Goal: Task Accomplishment & Management: Use online tool/utility

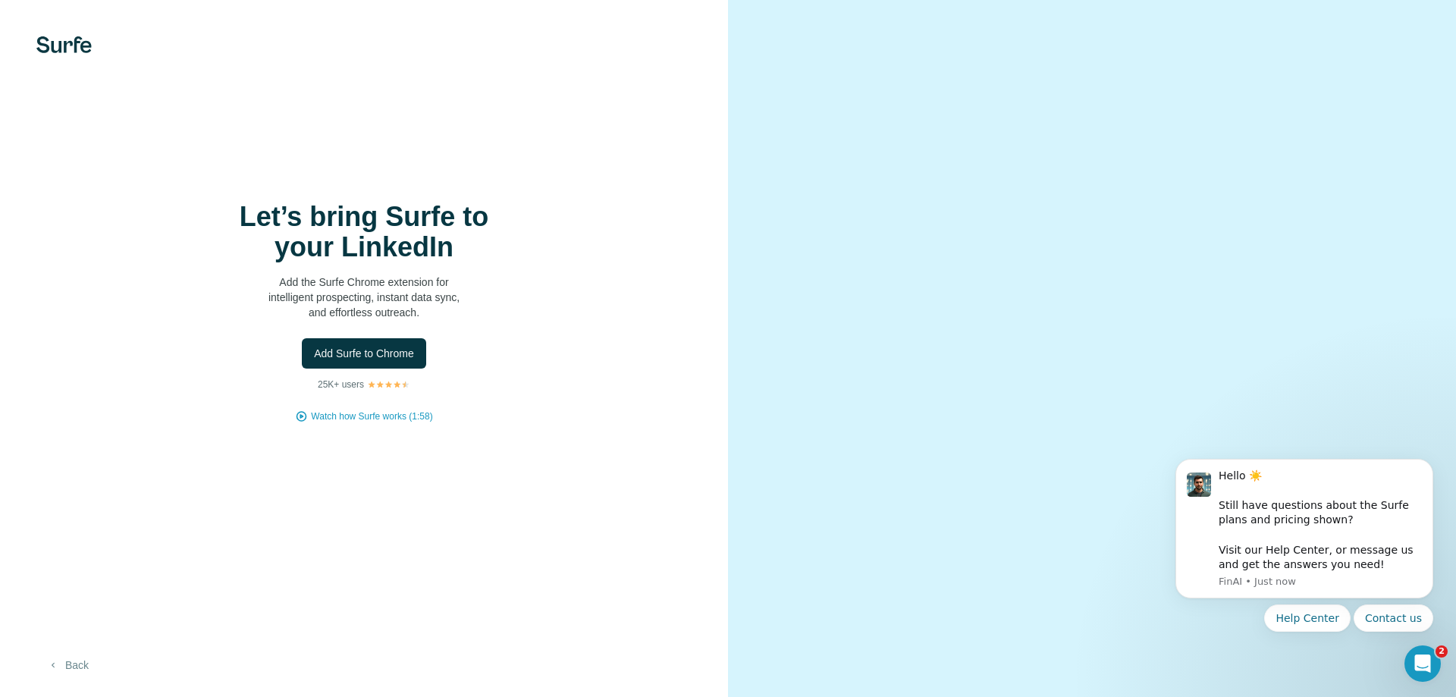
click at [78, 663] on button "Back" at bounding box center [67, 664] width 63 height 27
click at [406, 413] on span "Watch how Surfe works (1:58)" at bounding box center [371, 416] width 121 height 14
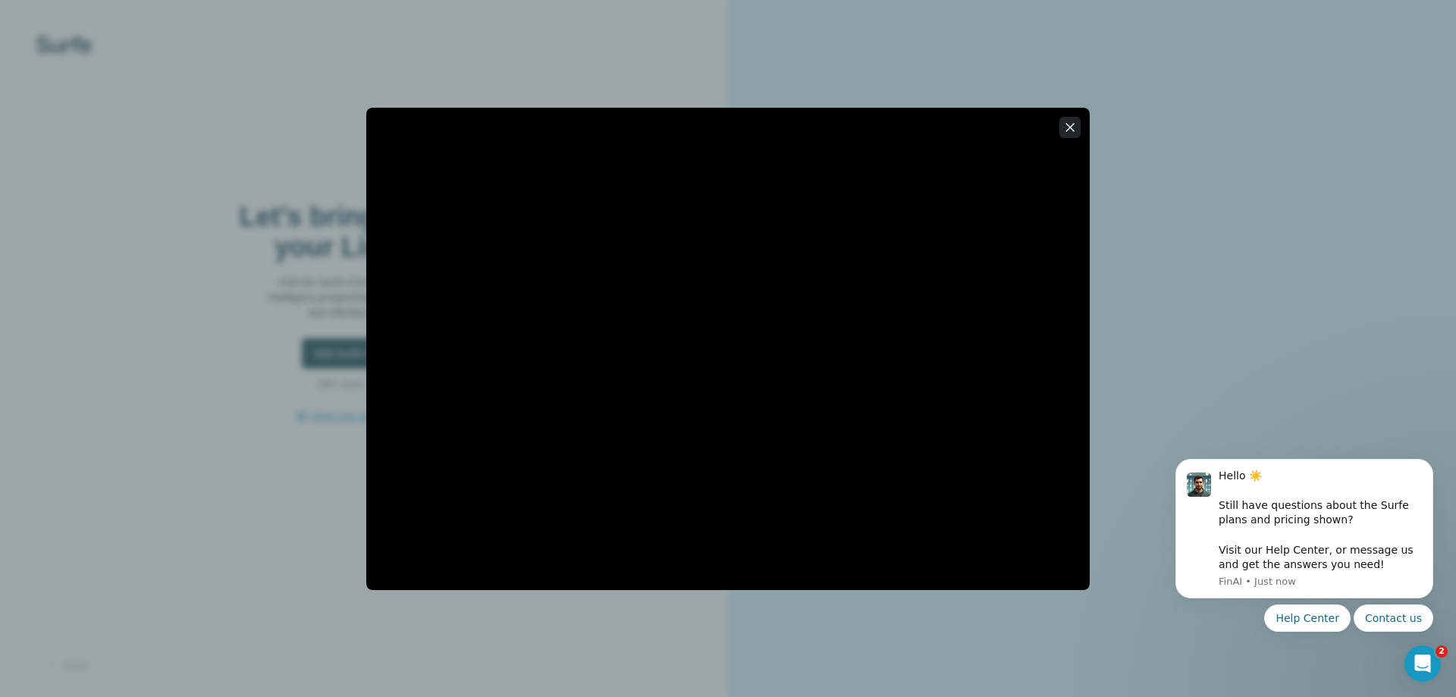
click at [1067, 122] on icon "button" at bounding box center [1069, 127] width 15 height 15
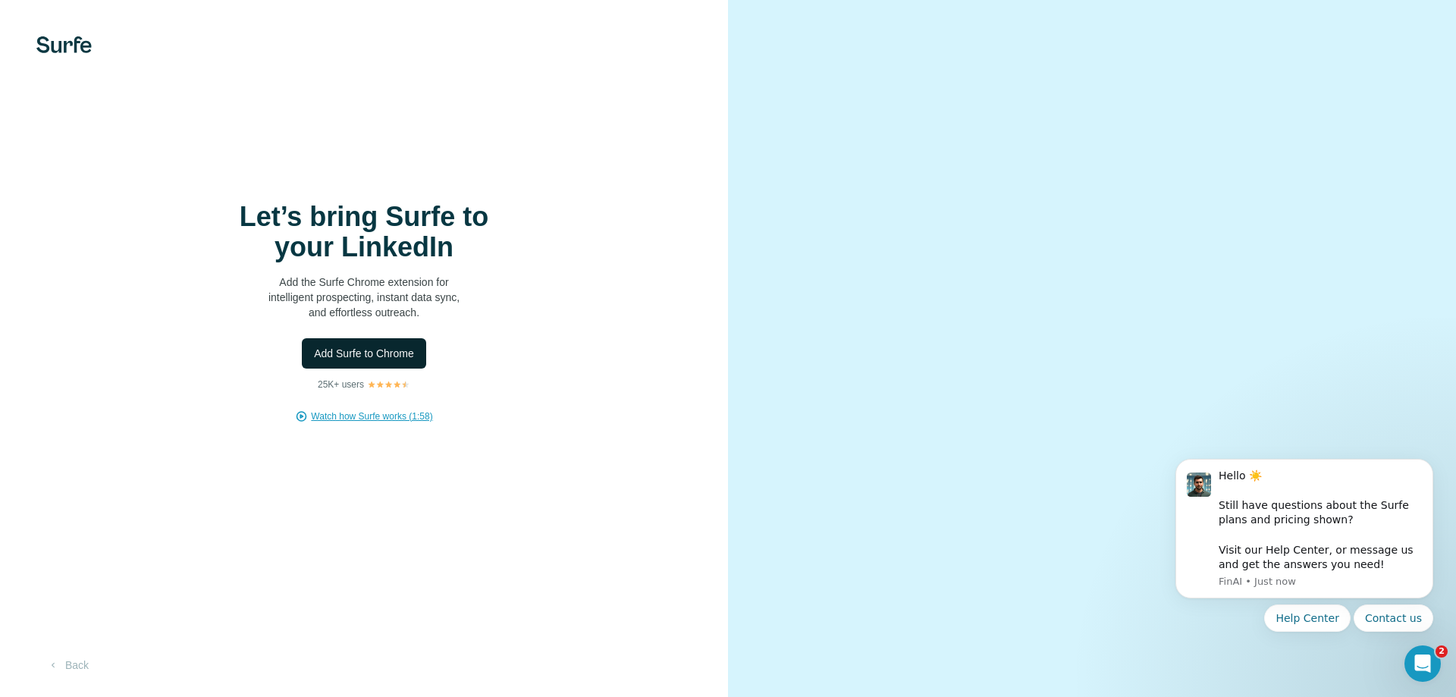
click at [391, 341] on button "Add Surfe to Chrome" at bounding box center [364, 353] width 124 height 30
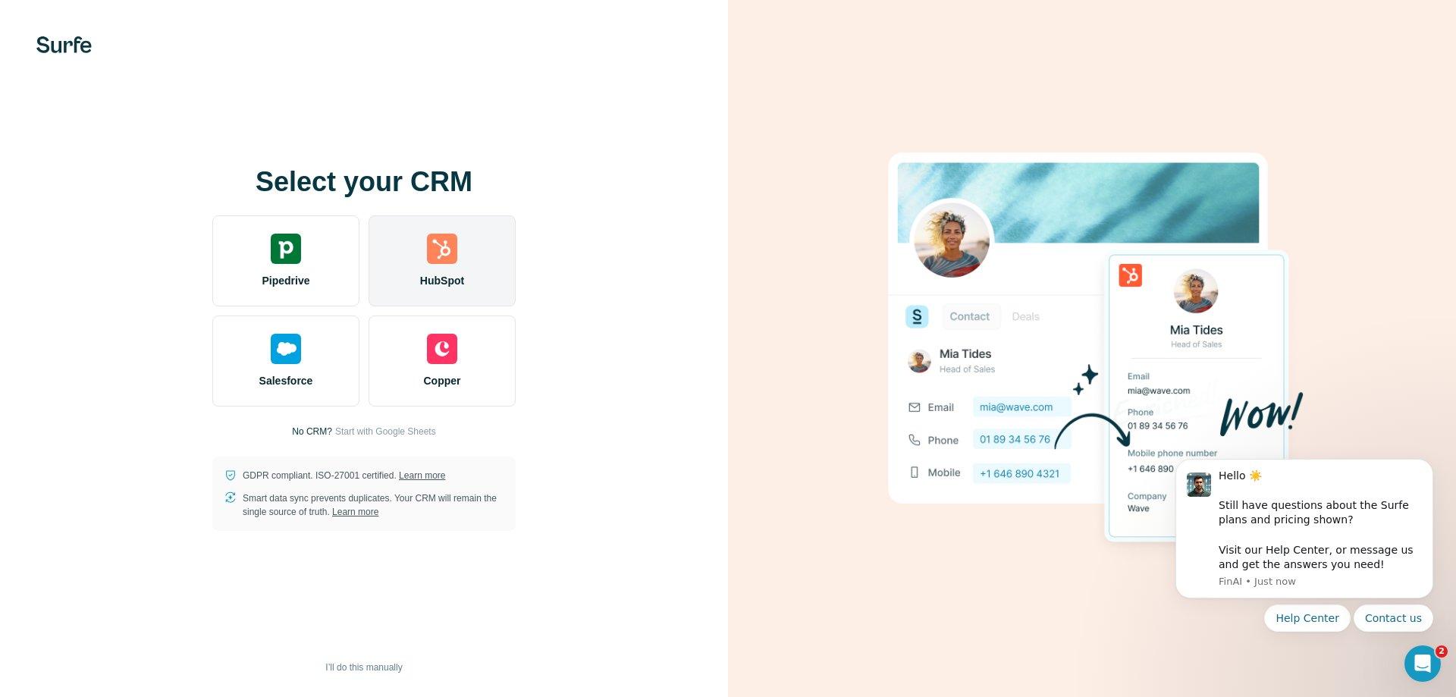
click at [428, 249] on img at bounding box center [442, 249] width 30 height 30
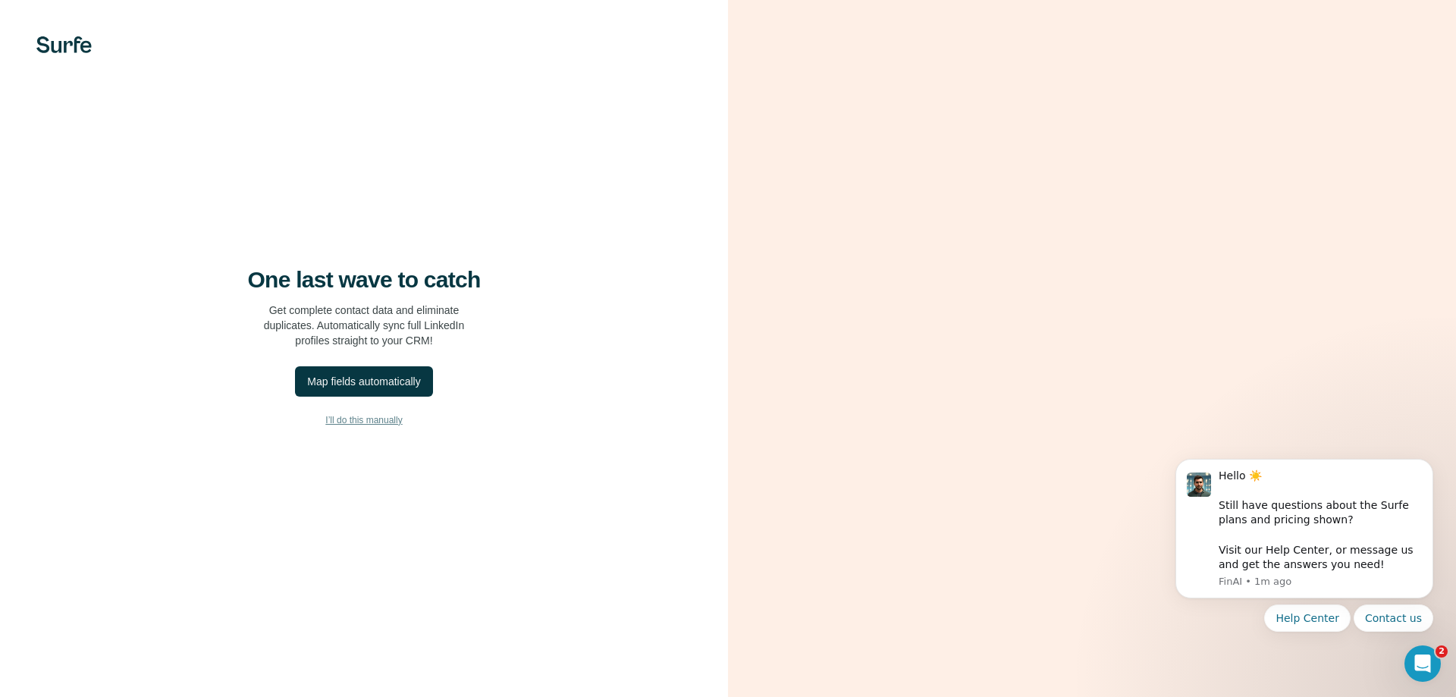
click at [375, 419] on span "I’ll do this manually" at bounding box center [363, 420] width 77 height 14
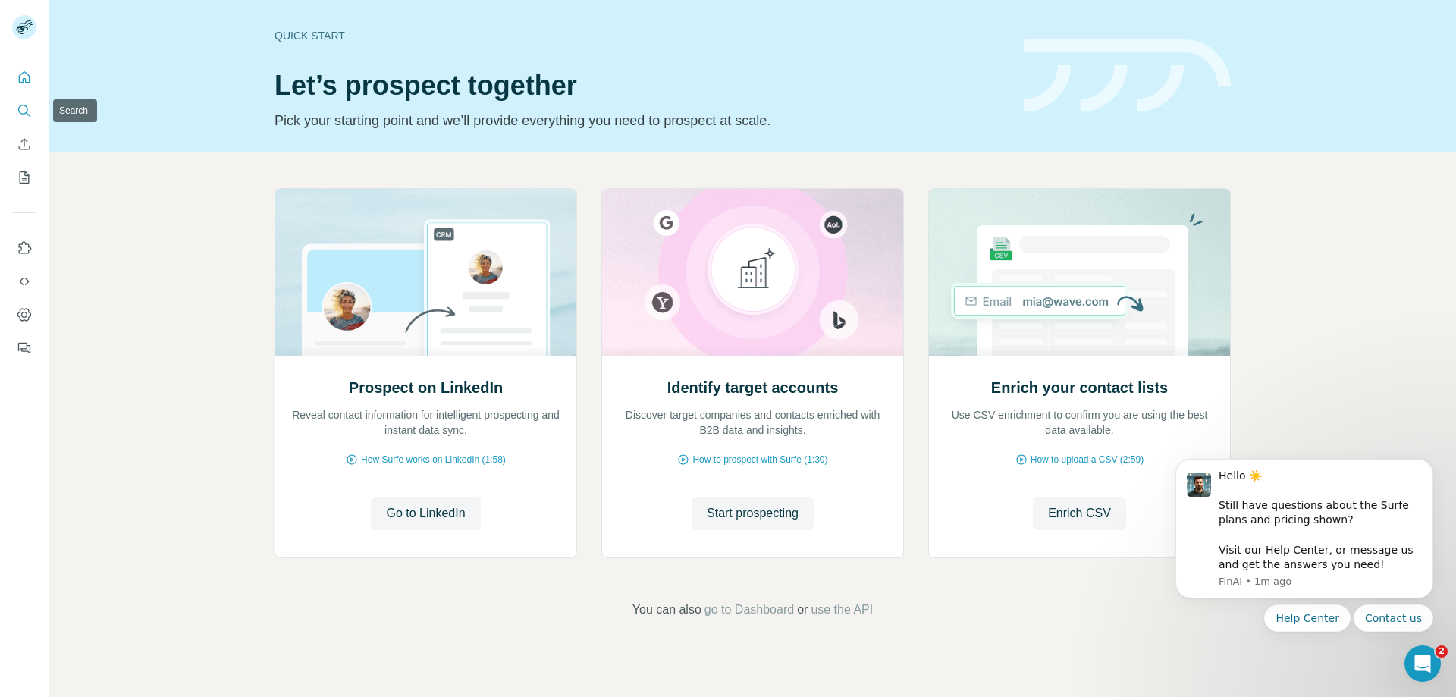
click at [27, 111] on icon "Search" at bounding box center [23, 110] width 10 height 10
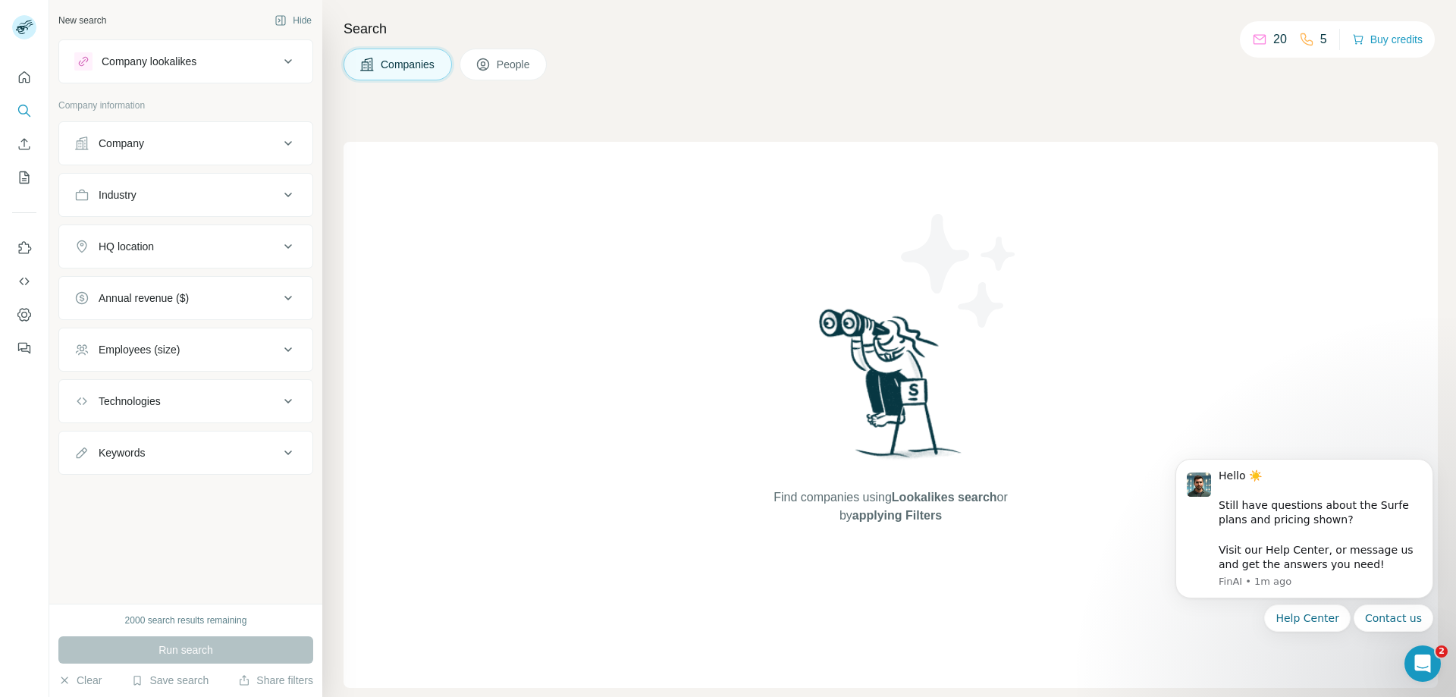
click at [205, 137] on div "Company" at bounding box center [176, 143] width 205 height 15
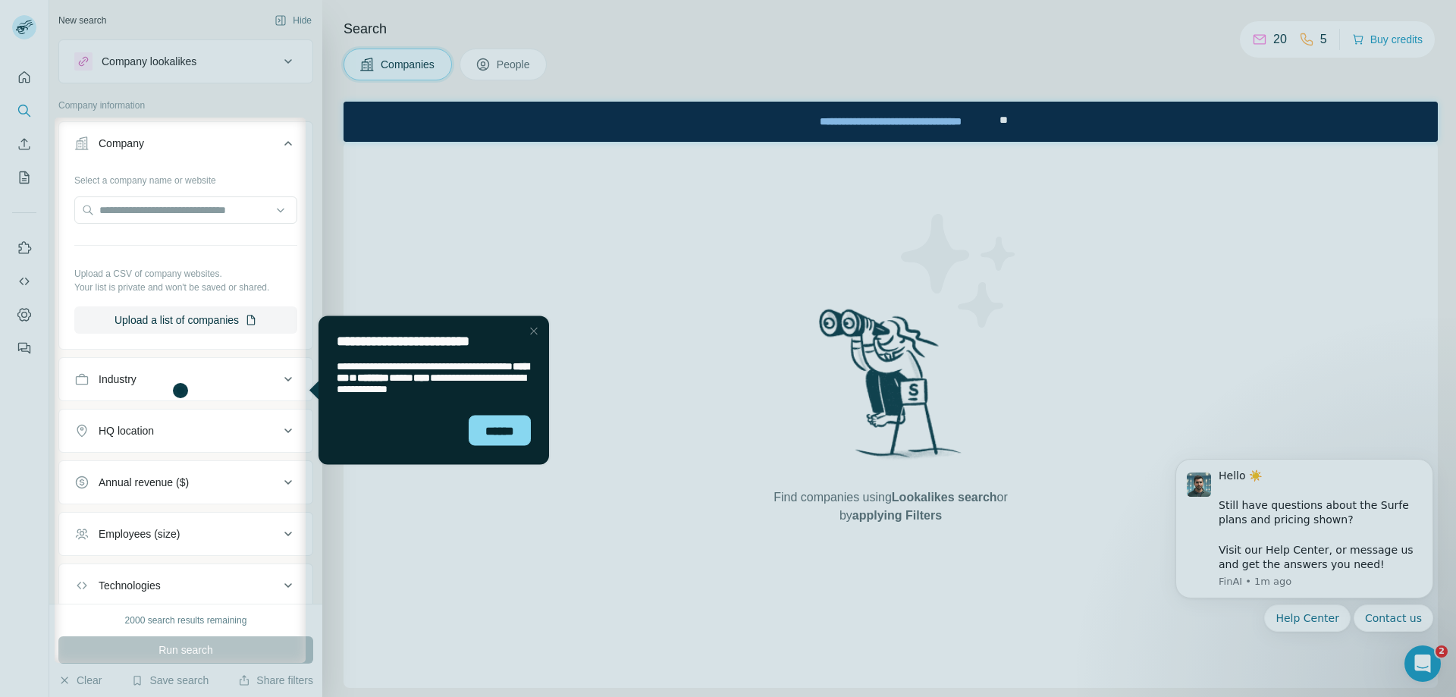
click at [273, 128] on button "Company" at bounding box center [185, 146] width 253 height 42
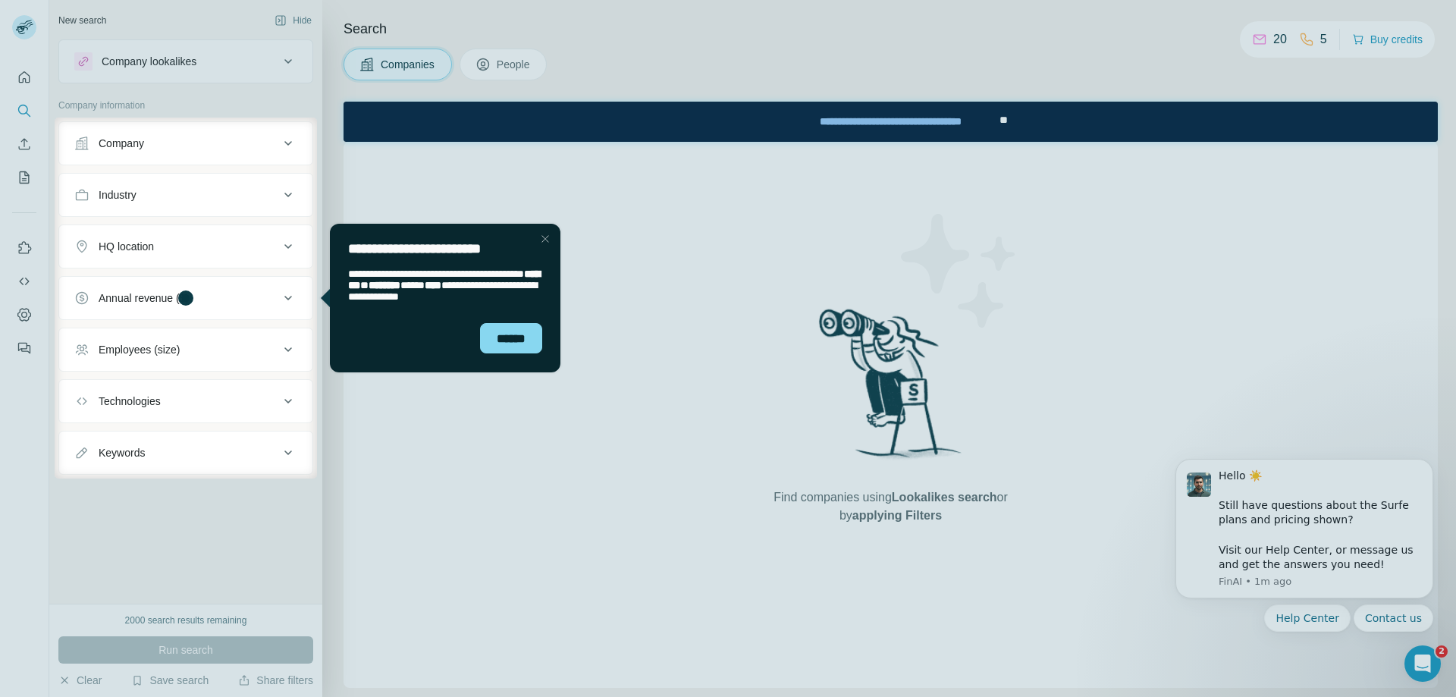
click at [550, 238] on div "Close Step" at bounding box center [545, 239] width 18 height 18
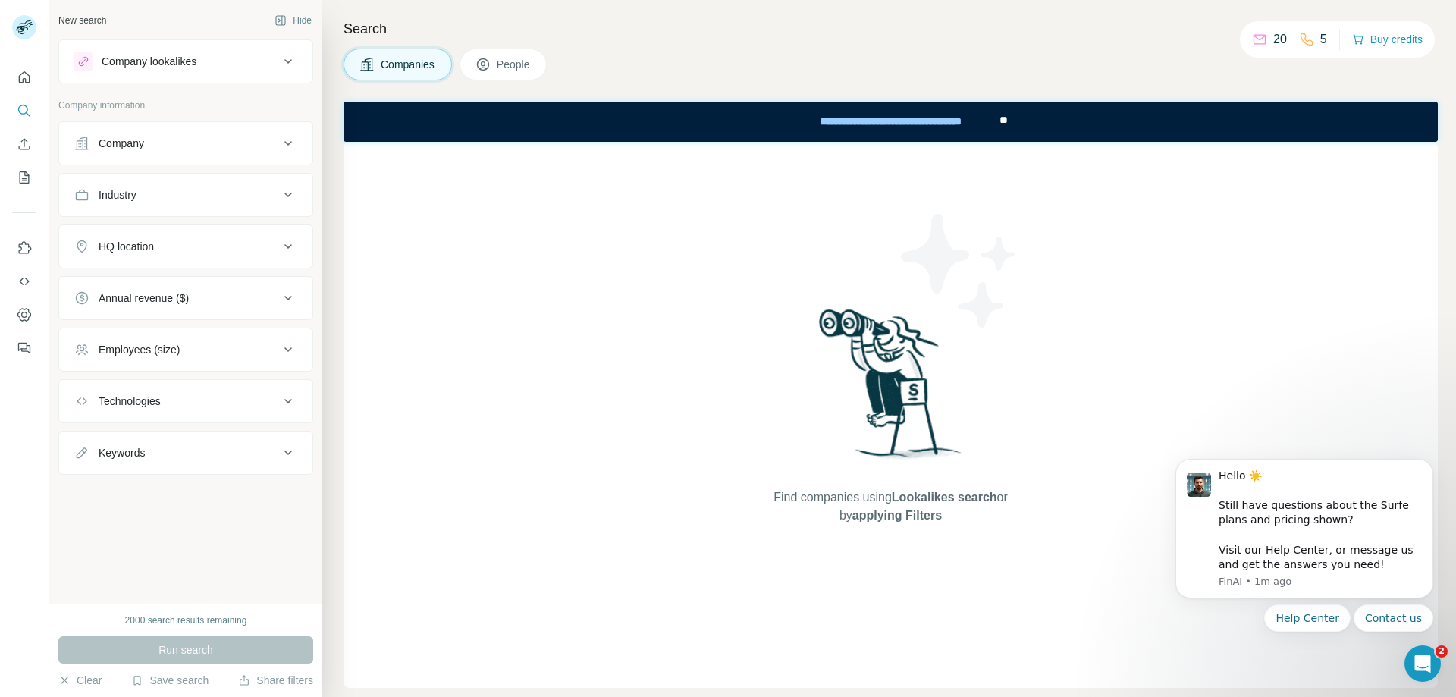
click at [486, 45] on div "Search Companies People Find companies using Lookalikes search or by applying F…" at bounding box center [889, 348] width 1134 height 697
click at [491, 61] on icon at bounding box center [482, 64] width 15 height 15
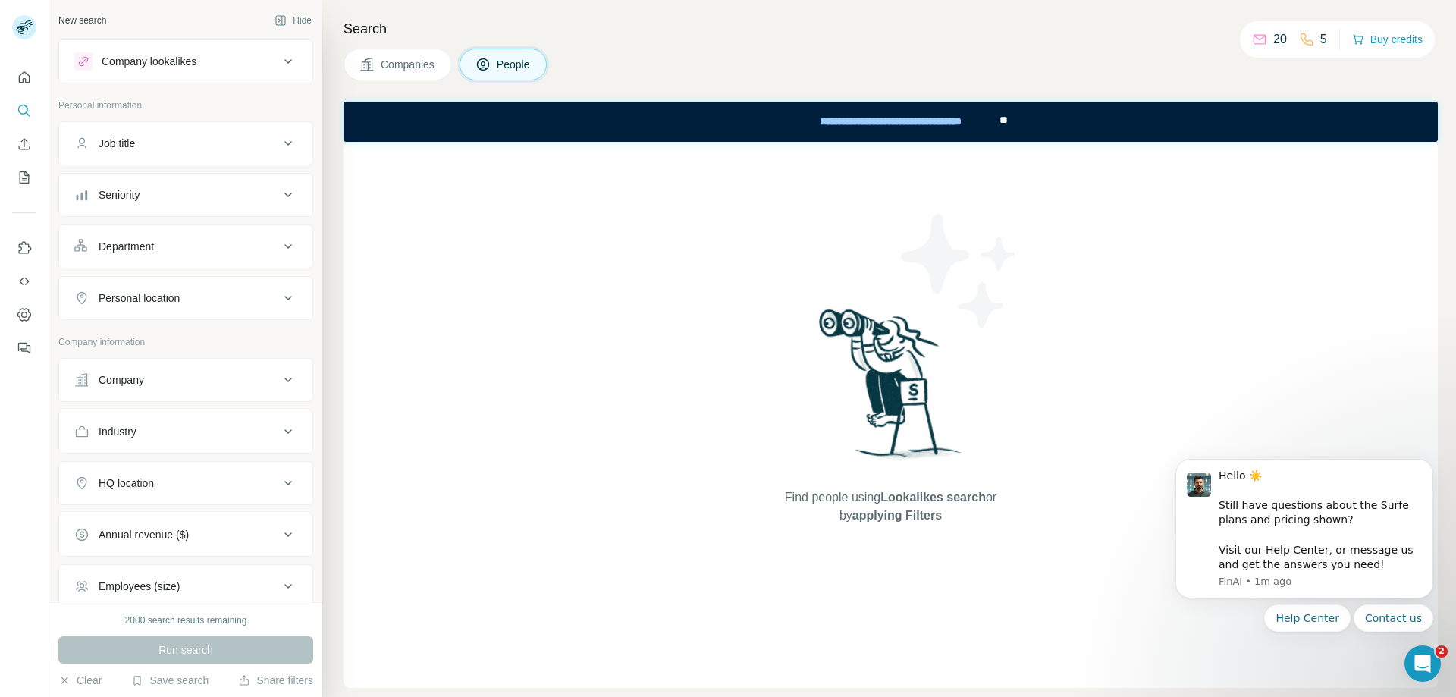
click at [190, 133] on button "Job title" at bounding box center [185, 143] width 253 height 36
click at [184, 181] on input "text" at bounding box center [170, 181] width 193 height 27
type input "*********"
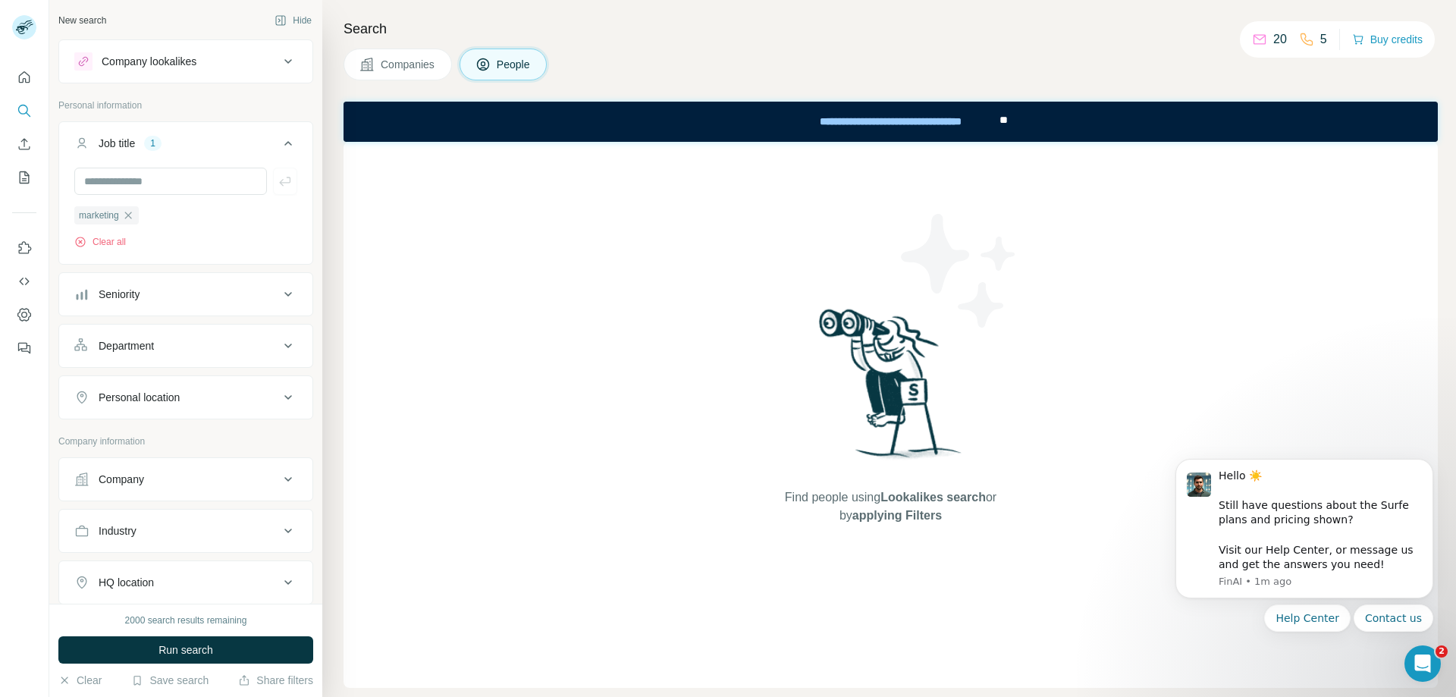
click at [216, 295] on div "Seniority" at bounding box center [176, 294] width 205 height 15
click at [86, 472] on icon at bounding box center [83, 470] width 18 height 18
click at [86, 472] on icon at bounding box center [83, 470] width 15 height 15
click at [279, 292] on icon at bounding box center [288, 294] width 18 height 18
click at [133, 349] on div "Department" at bounding box center [126, 345] width 55 height 15
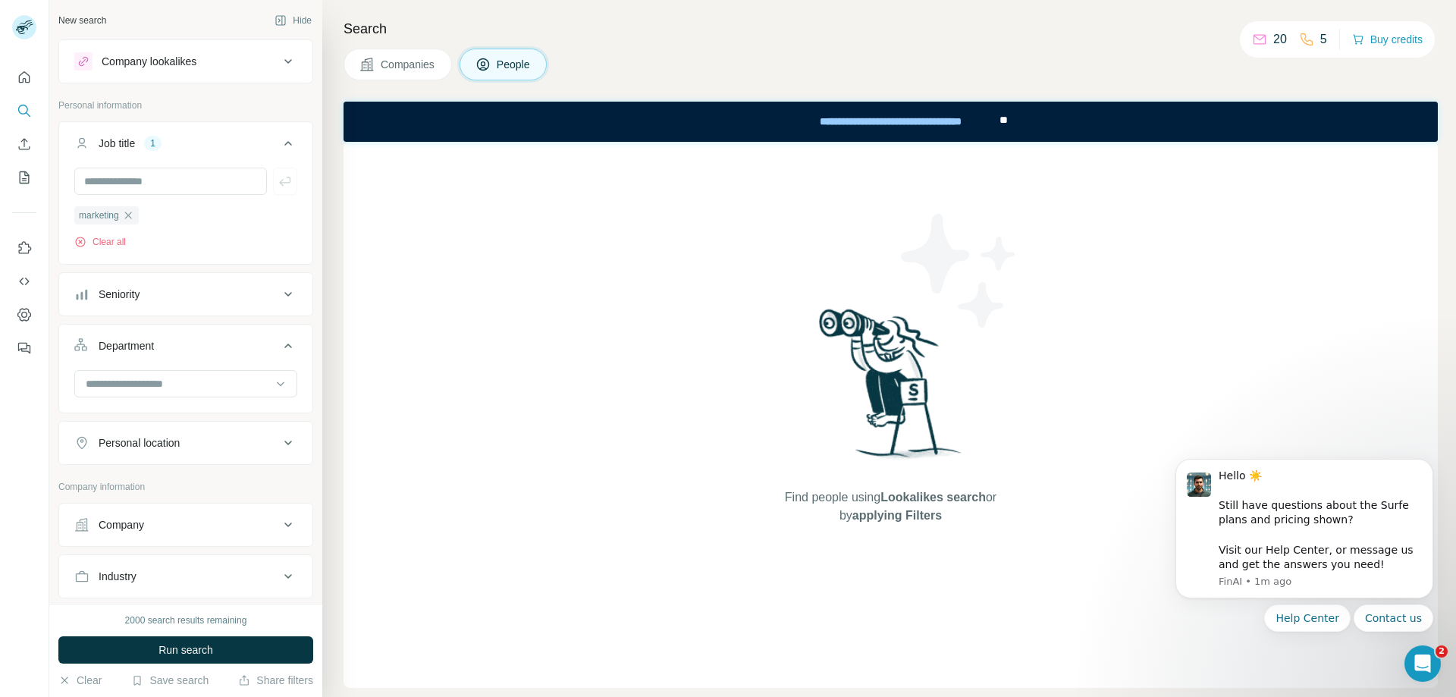
click at [133, 349] on div "Department" at bounding box center [126, 345] width 55 height 15
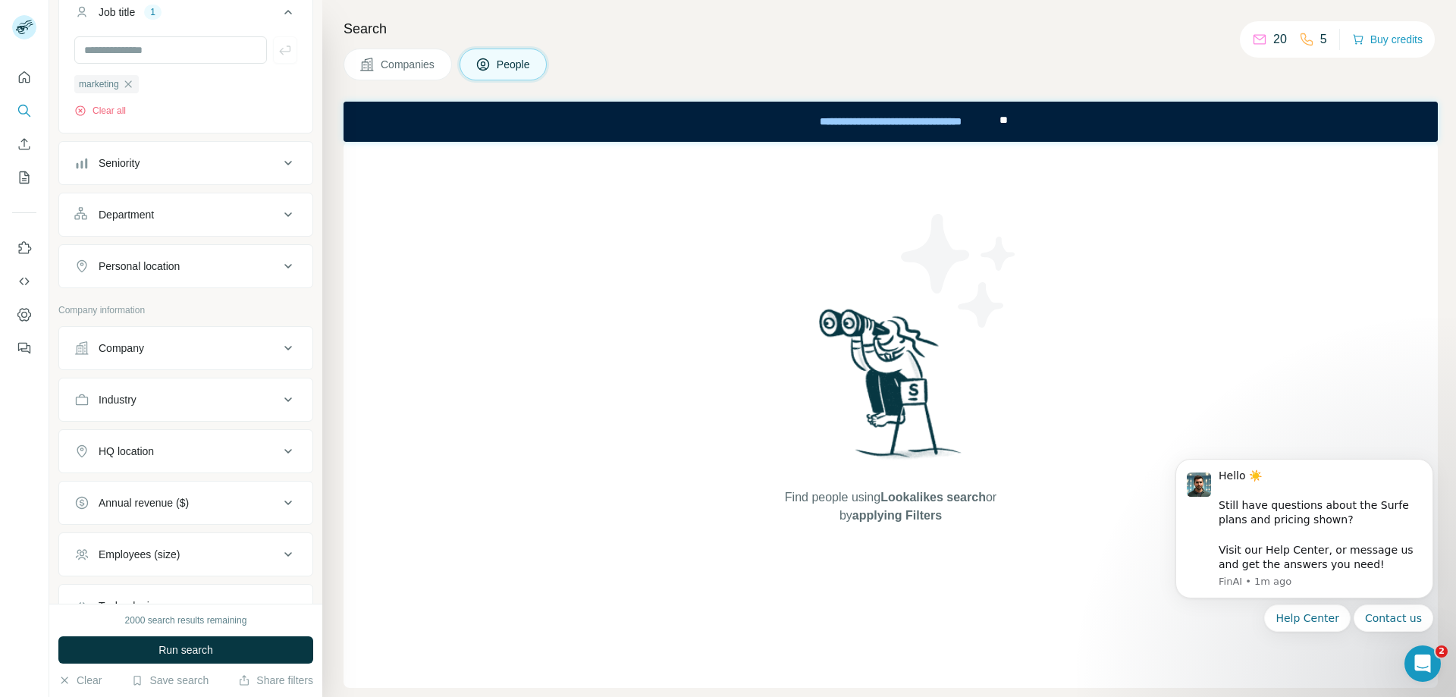
scroll to position [152, 0]
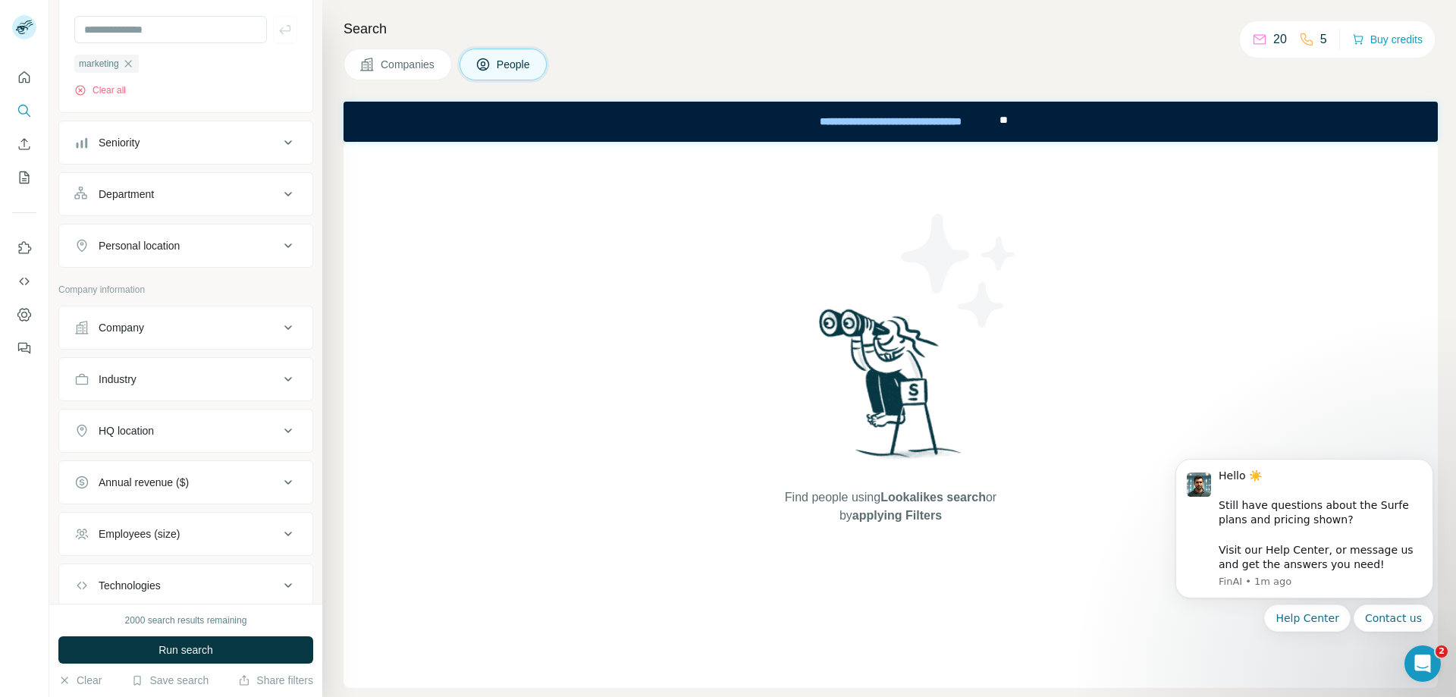
click at [193, 252] on div "Personal location" at bounding box center [176, 245] width 205 height 15
click at [152, 284] on input "text" at bounding box center [185, 283] width 223 height 27
type input "*******"
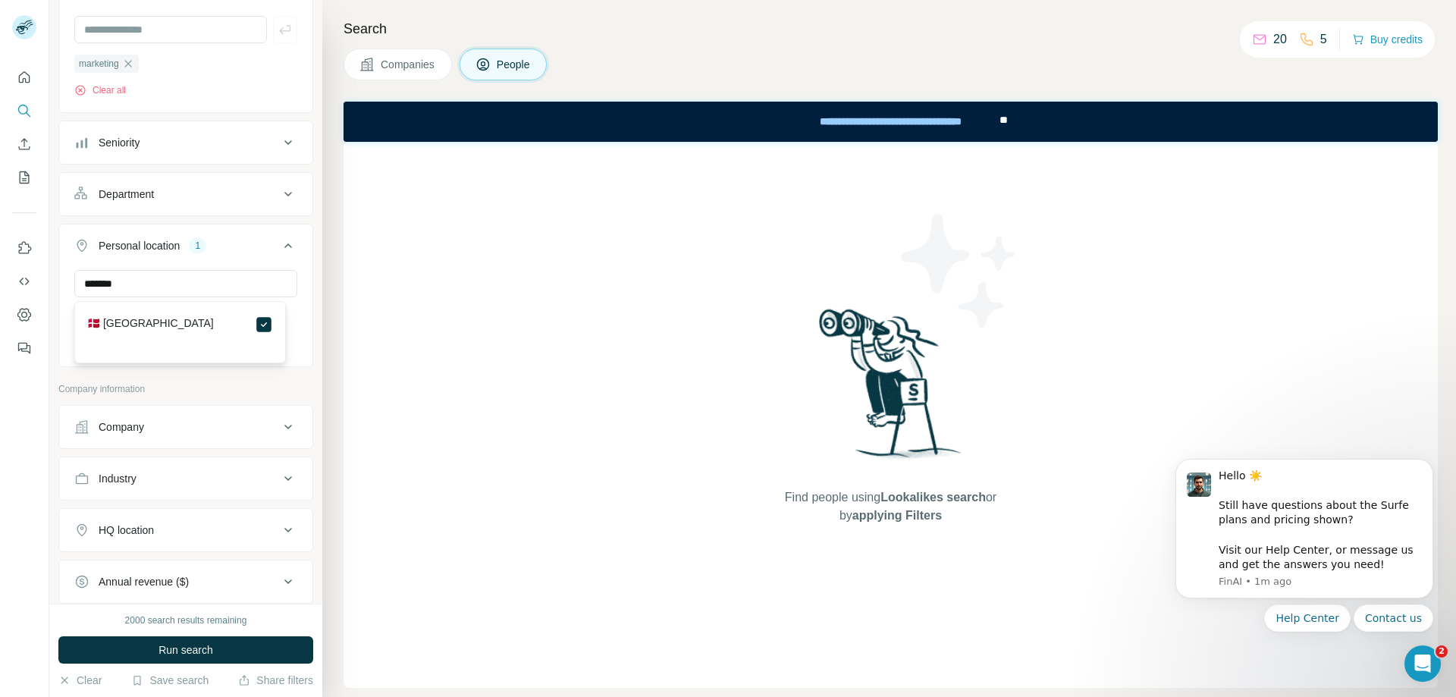
click at [279, 242] on icon at bounding box center [288, 246] width 18 height 18
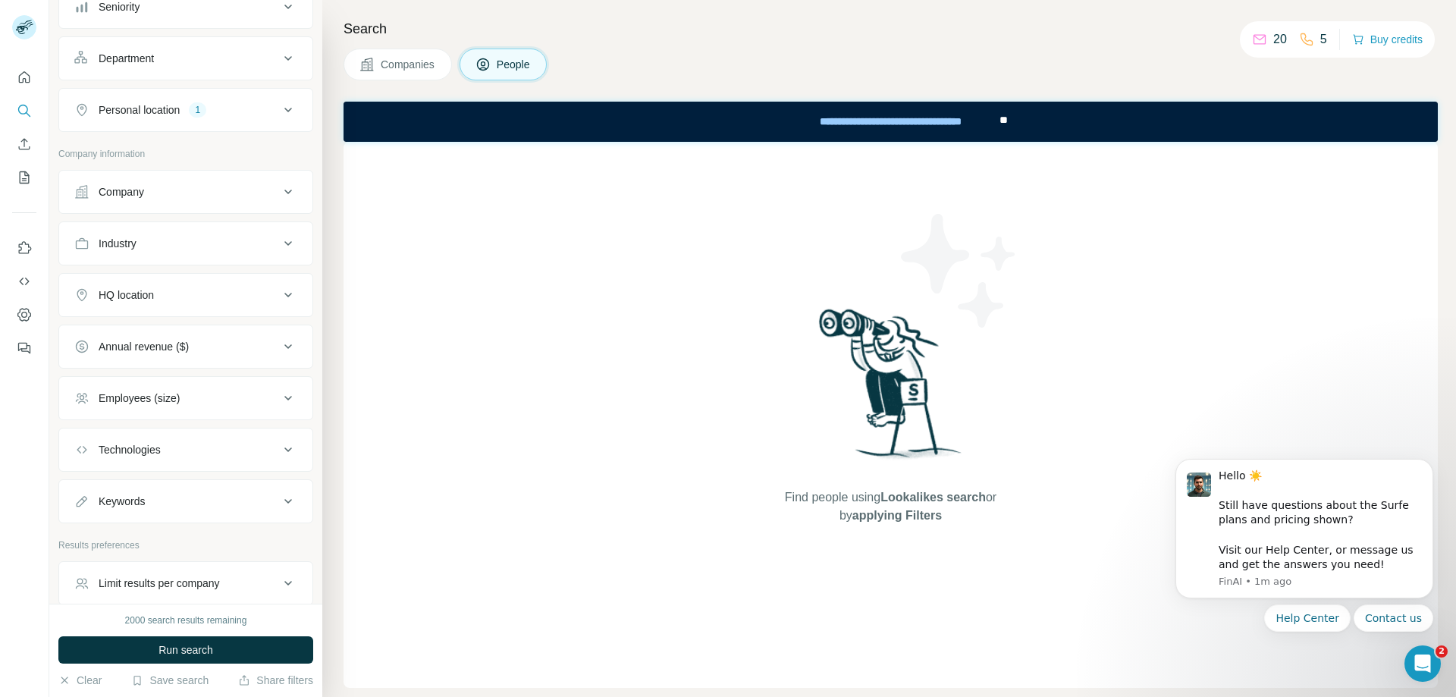
scroll to position [303, 0]
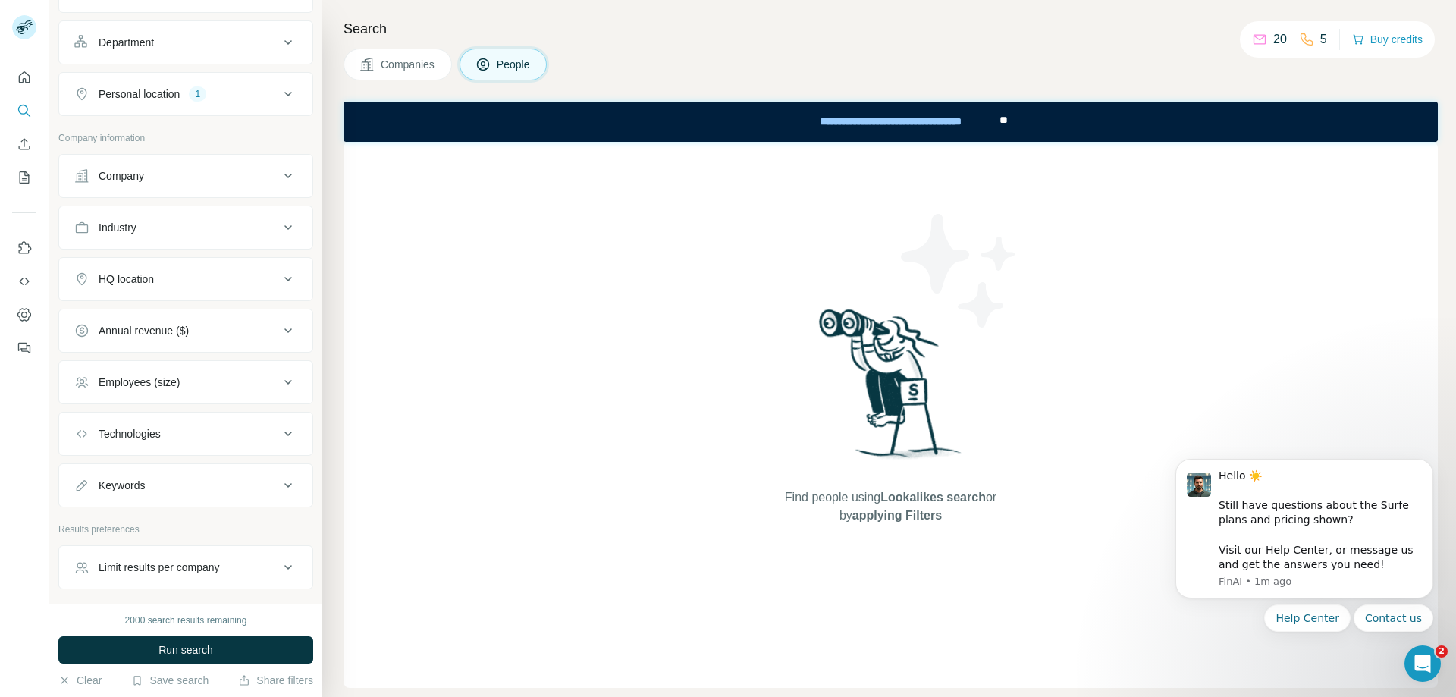
click at [188, 387] on div "Employees (size)" at bounding box center [176, 382] width 205 height 15
click at [115, 466] on span "11-50" at bounding box center [109, 471] width 33 height 15
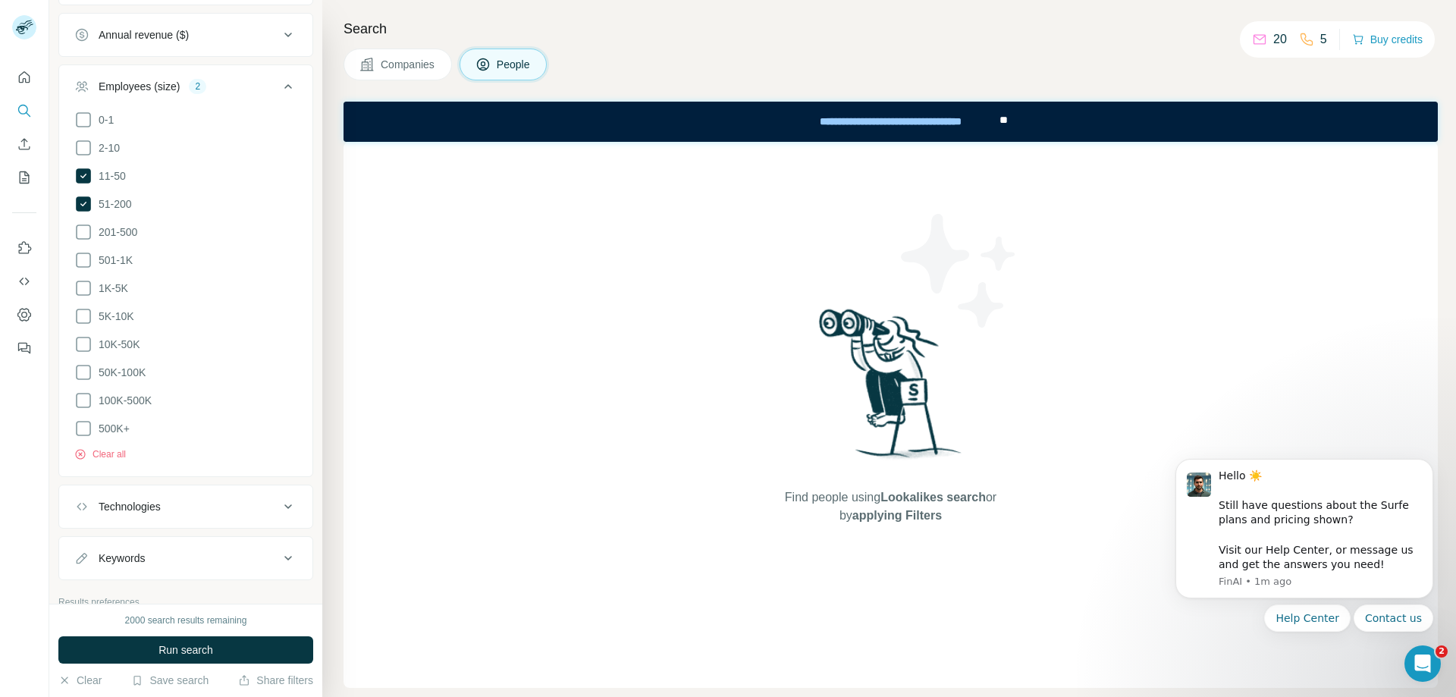
scroll to position [607, 0]
click at [215, 494] on div "Technologies" at bounding box center [176, 498] width 205 height 15
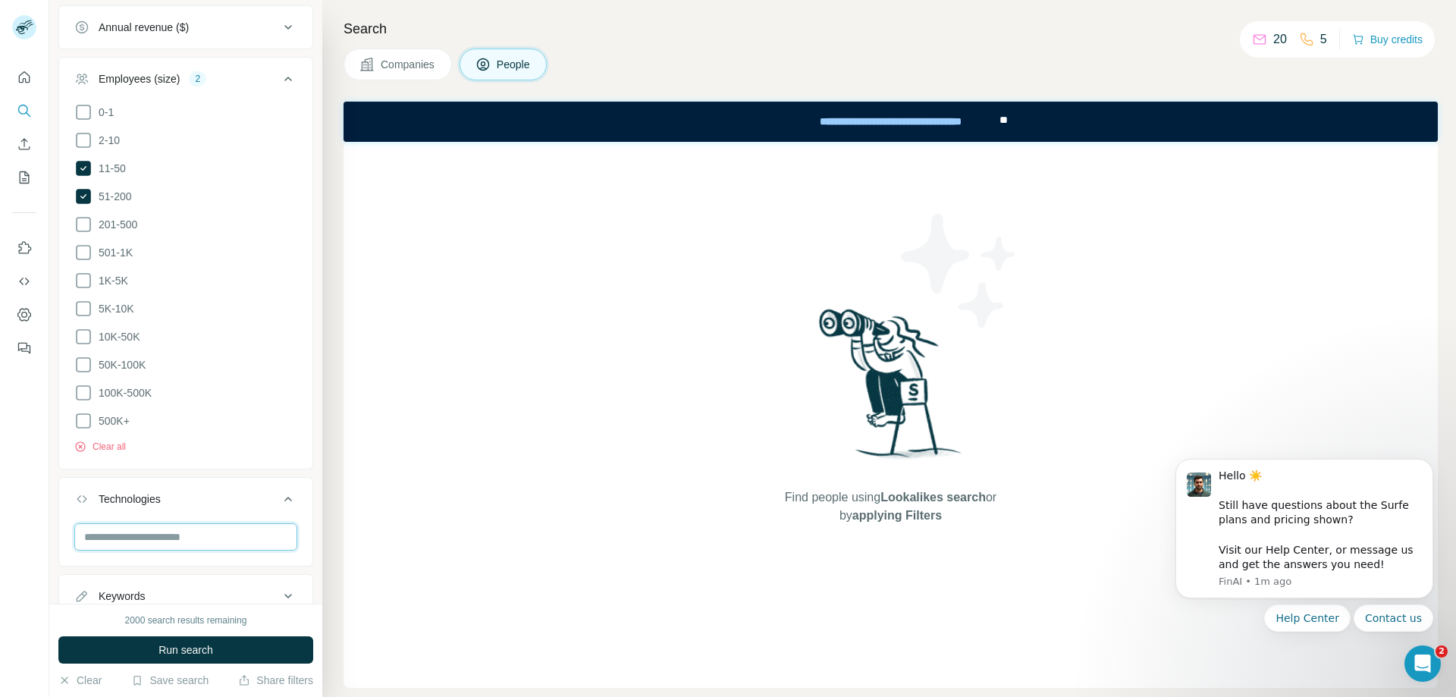
click at [184, 530] on input "text" at bounding box center [185, 536] width 223 height 27
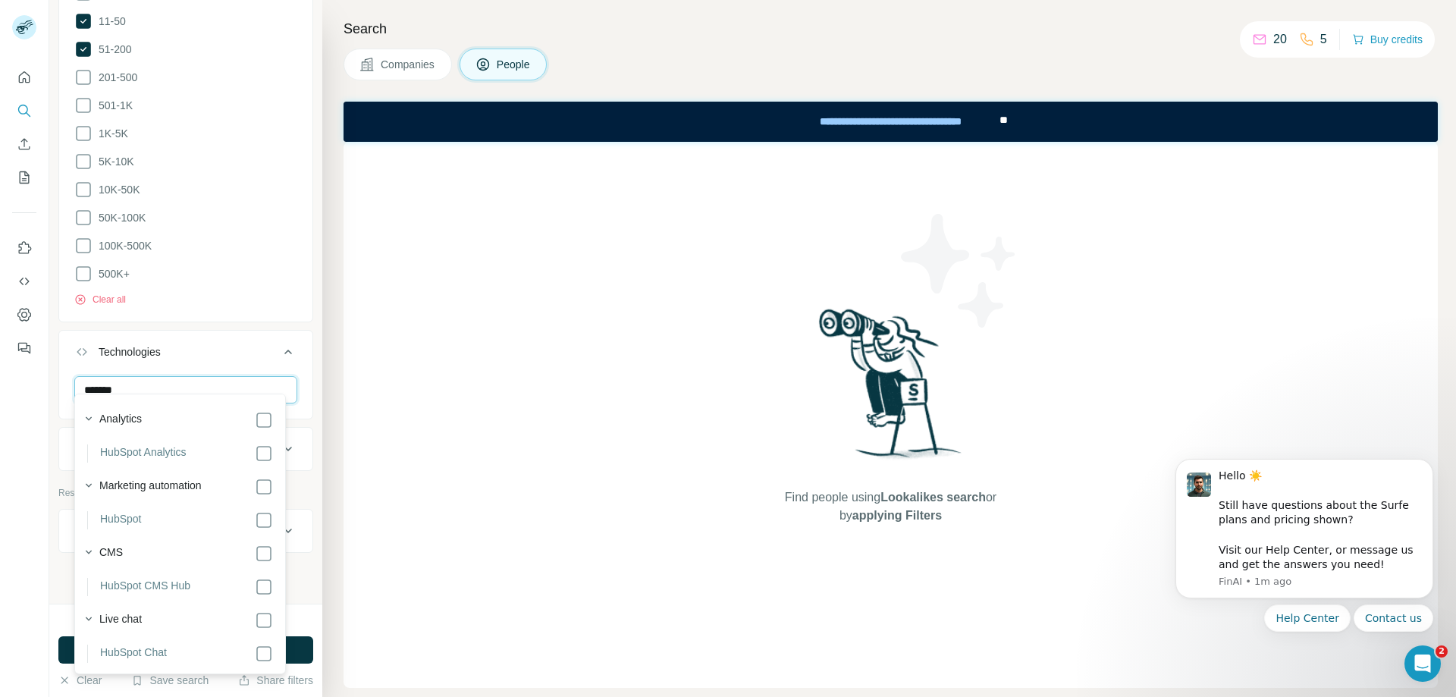
scroll to position [758, 0]
type input "*******"
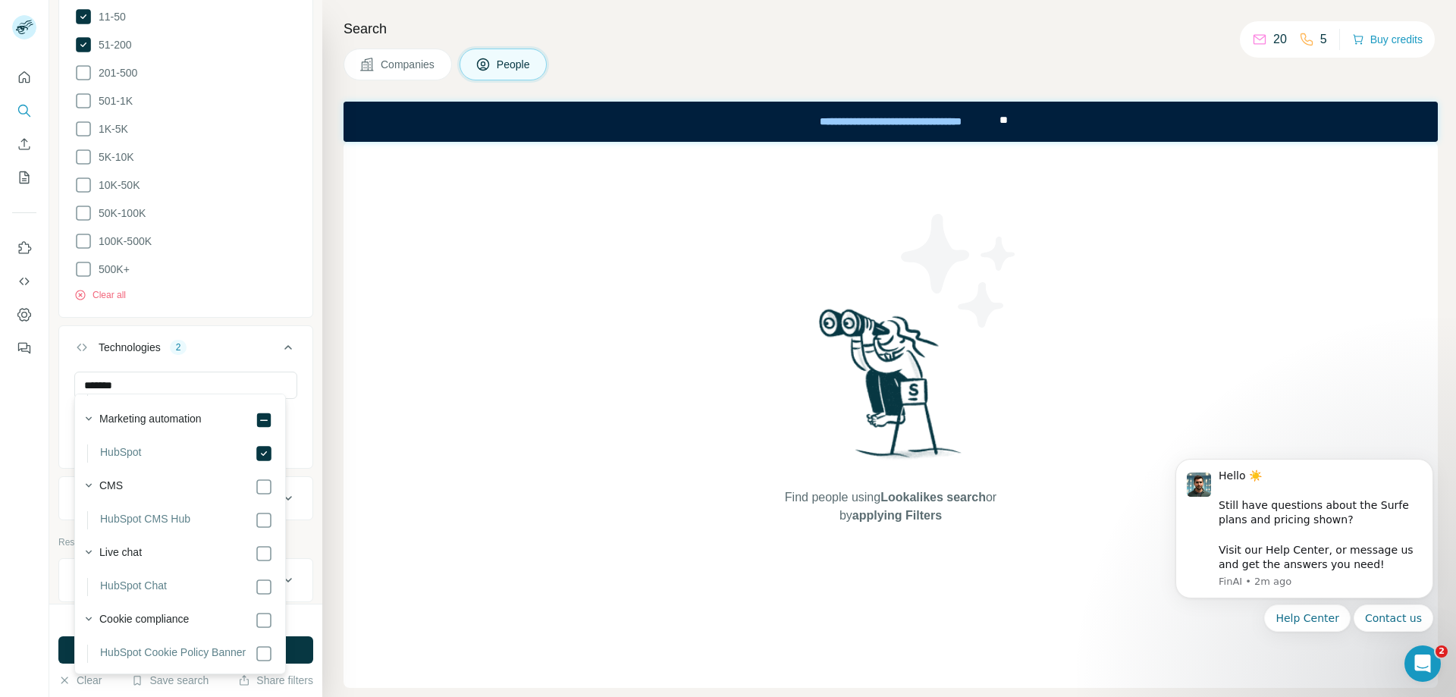
scroll to position [79, 0]
click at [245, 330] on button "Technologies 2" at bounding box center [185, 350] width 253 height 42
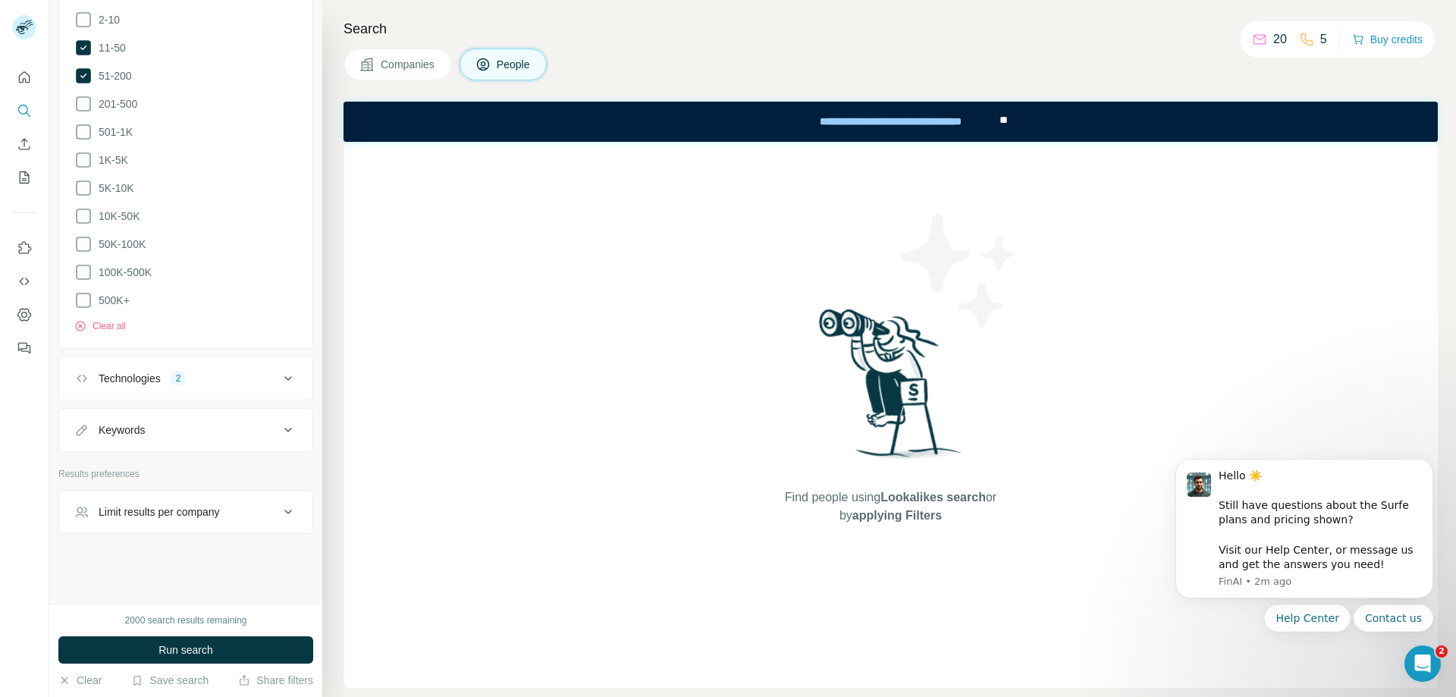
scroll to position [719, 0]
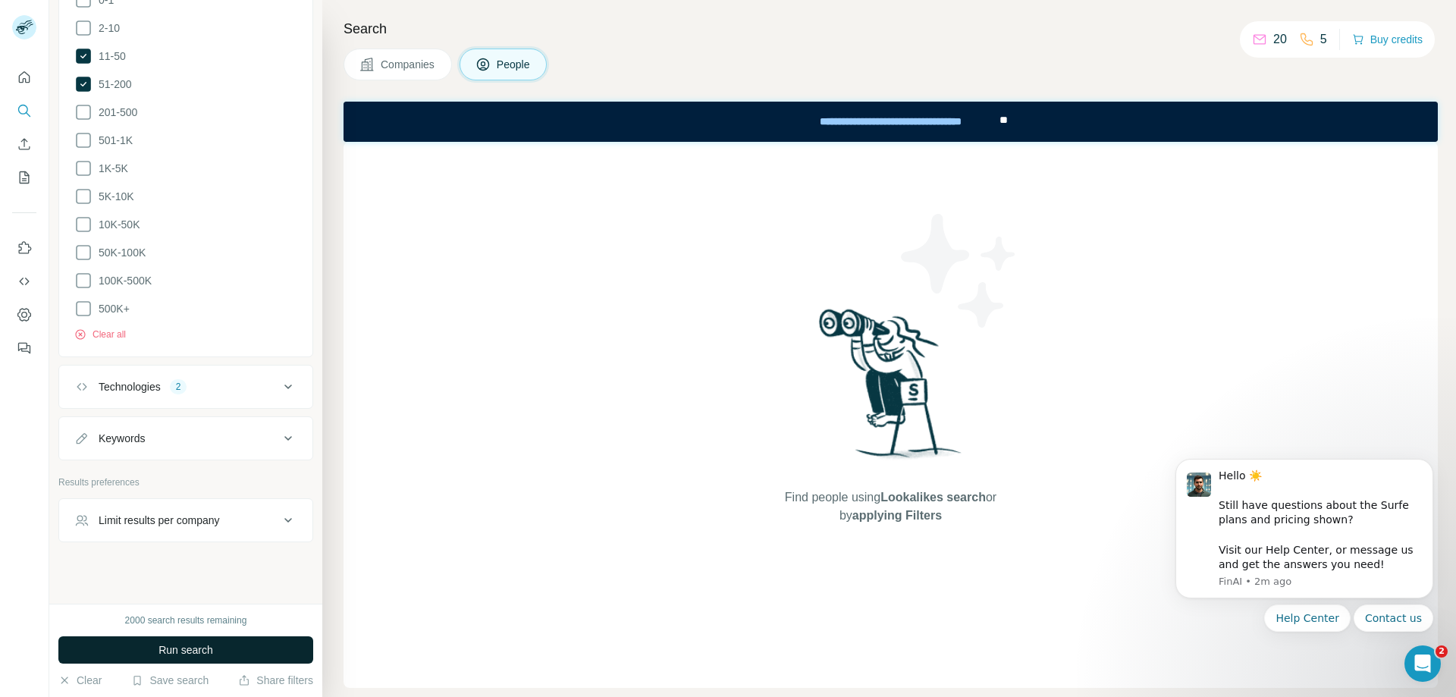
click at [234, 643] on button "Run search" at bounding box center [185, 649] width 255 height 27
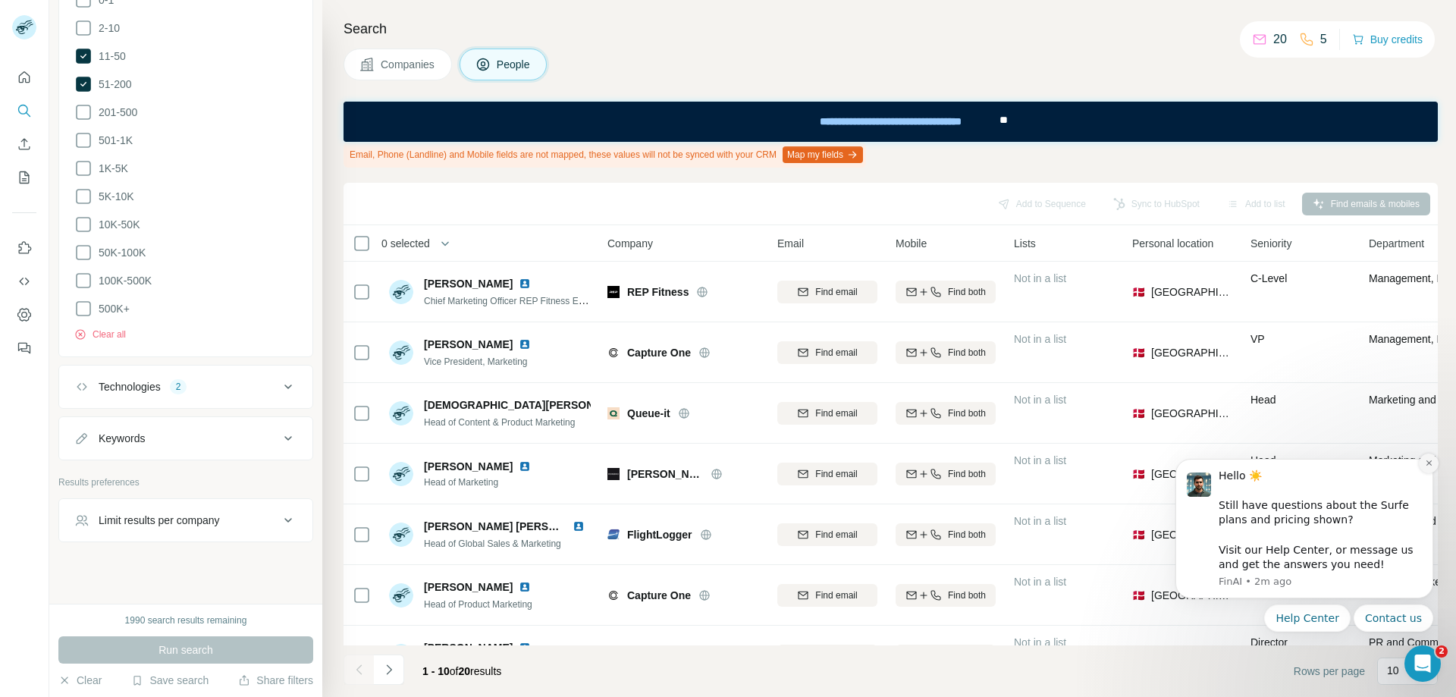
click at [1431, 460] on icon "Dismiss notification" at bounding box center [1429, 463] width 8 height 8
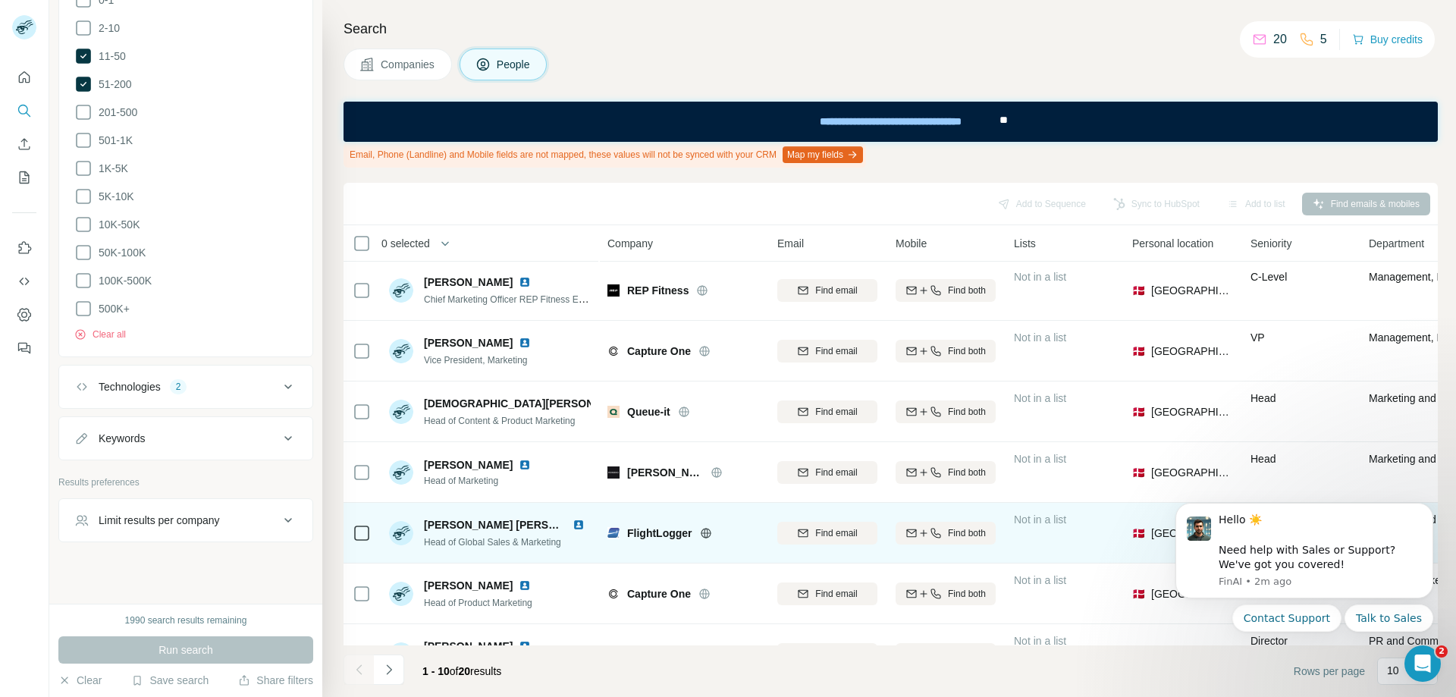
scroll to position [0, 0]
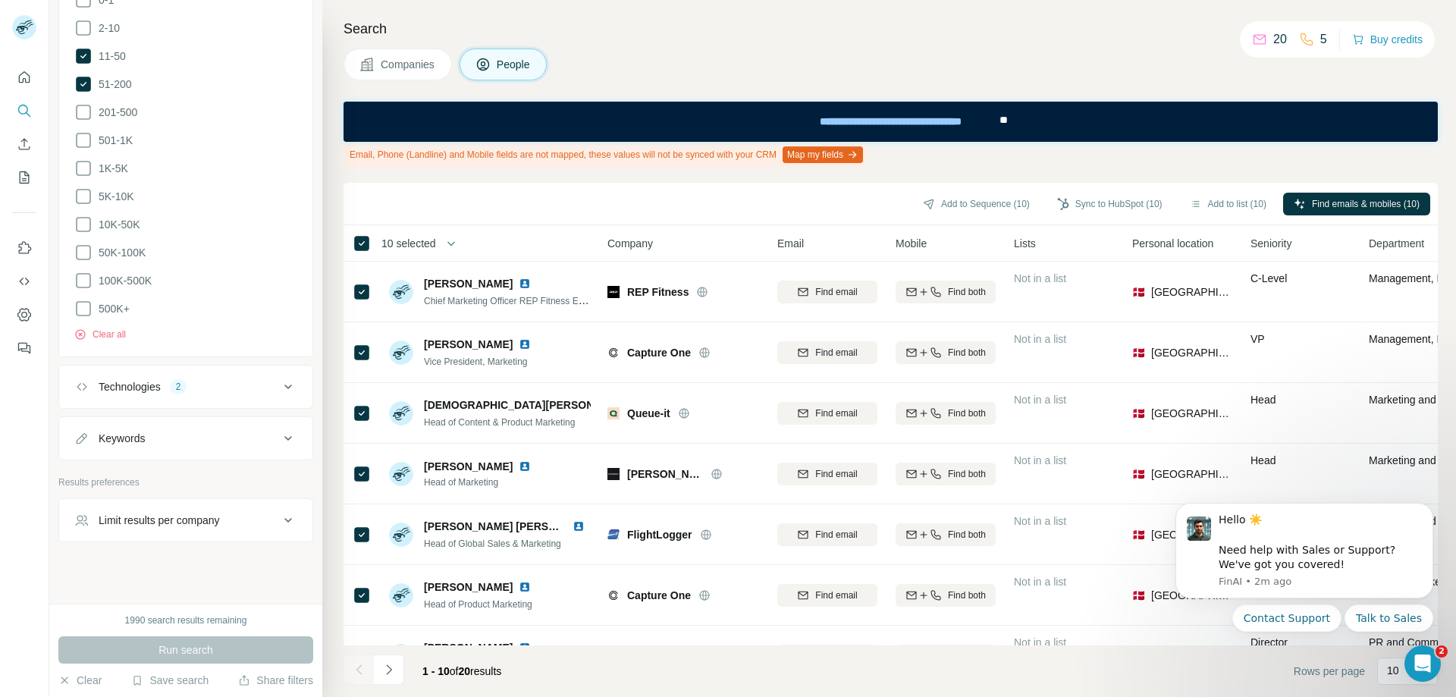
click at [406, 242] on span "10 selected" at bounding box center [408, 243] width 55 height 15
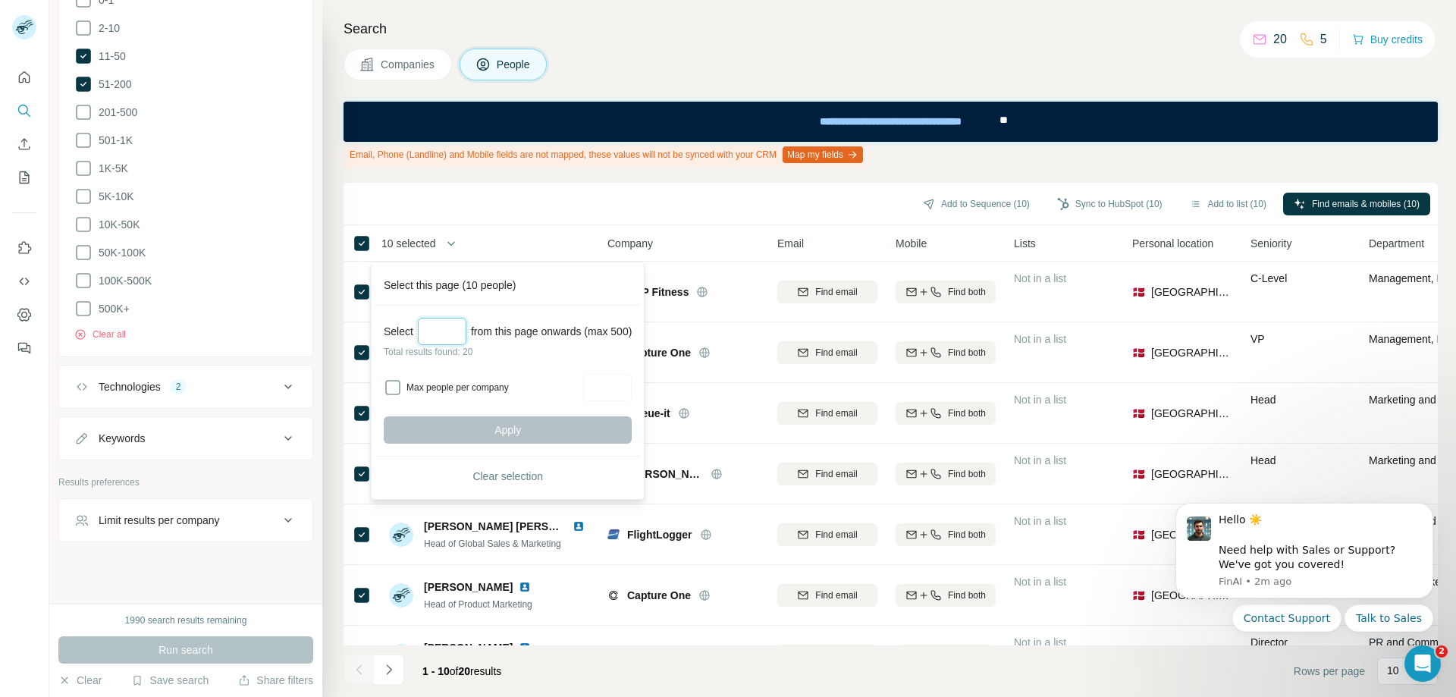
click at [450, 332] on input "Select a number (up to 500)" at bounding box center [442, 331] width 49 height 27
type input "**"
click at [522, 417] on button "Apply" at bounding box center [508, 429] width 248 height 27
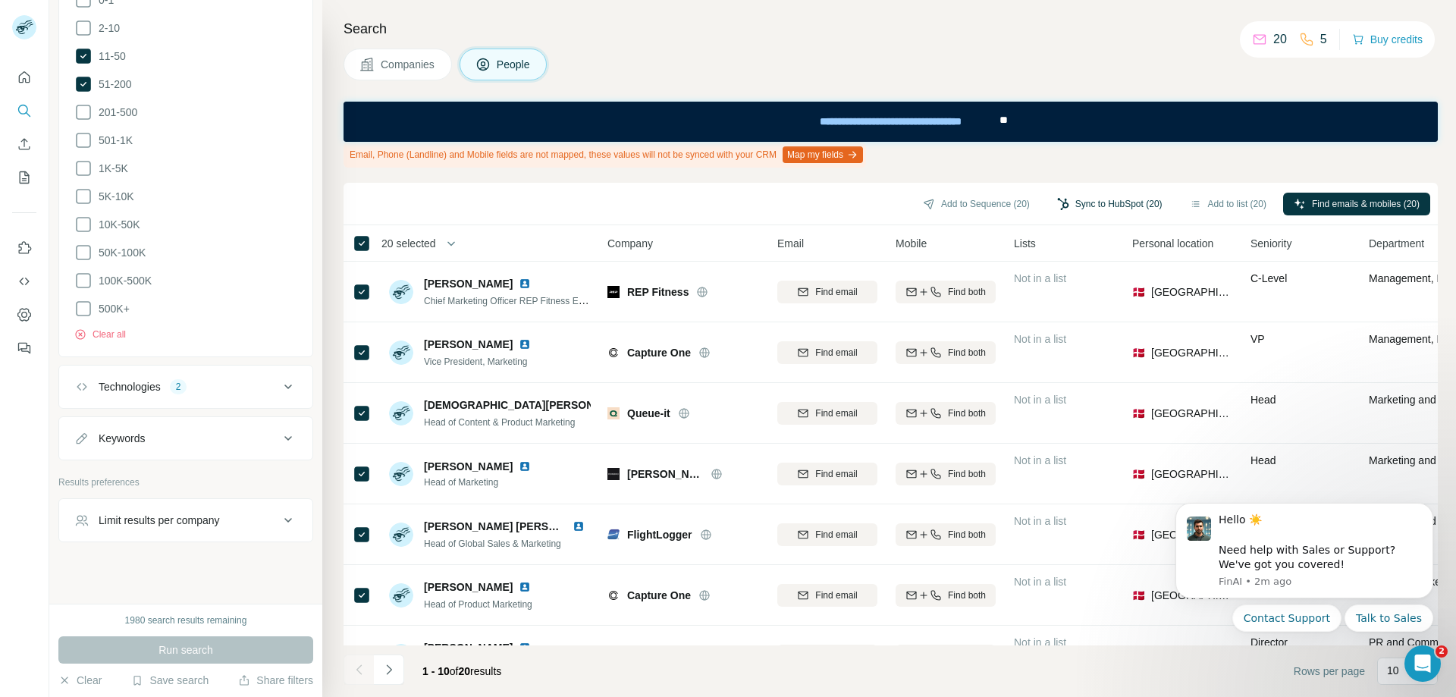
click at [1099, 202] on button "Sync to HubSpot (20)" at bounding box center [1109, 204] width 127 height 23
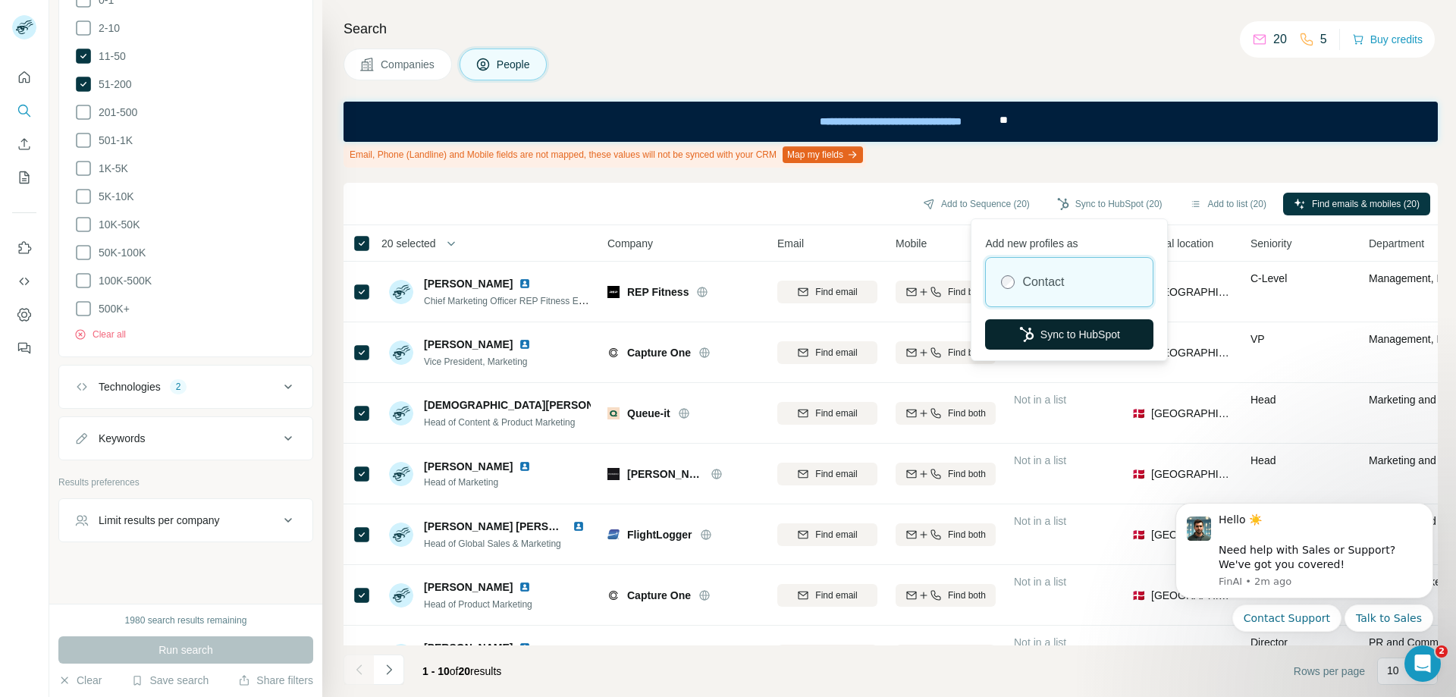
click at [1099, 337] on button "Sync to HubSpot" at bounding box center [1069, 334] width 168 height 30
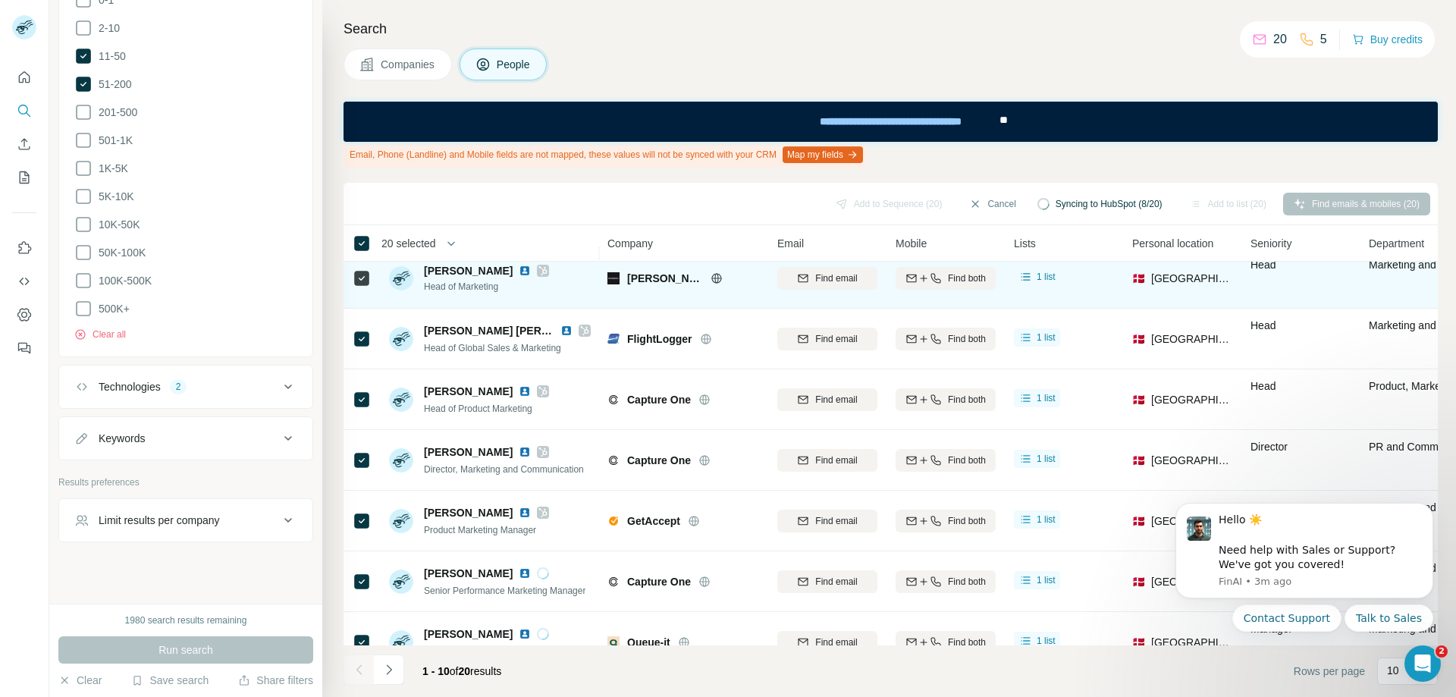
scroll to position [231, 0]
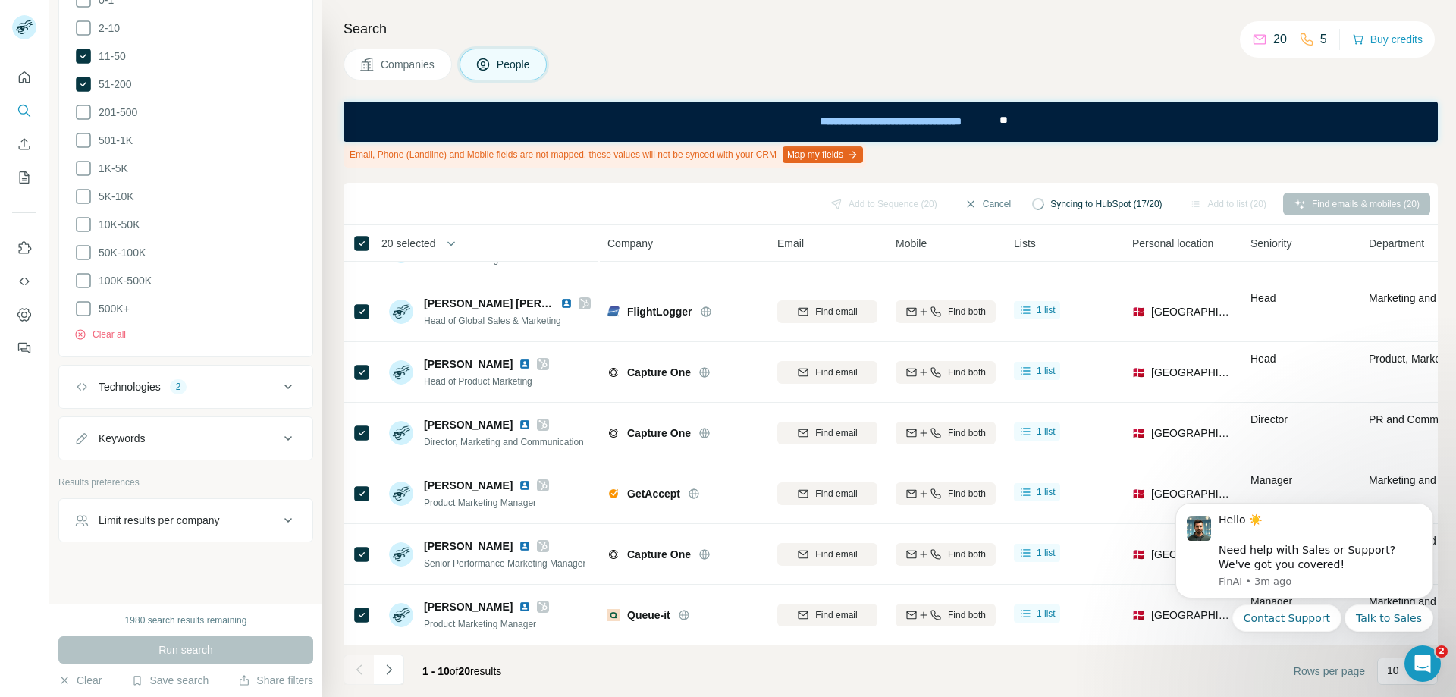
click at [267, 379] on div "Technologies 2" at bounding box center [176, 386] width 205 height 15
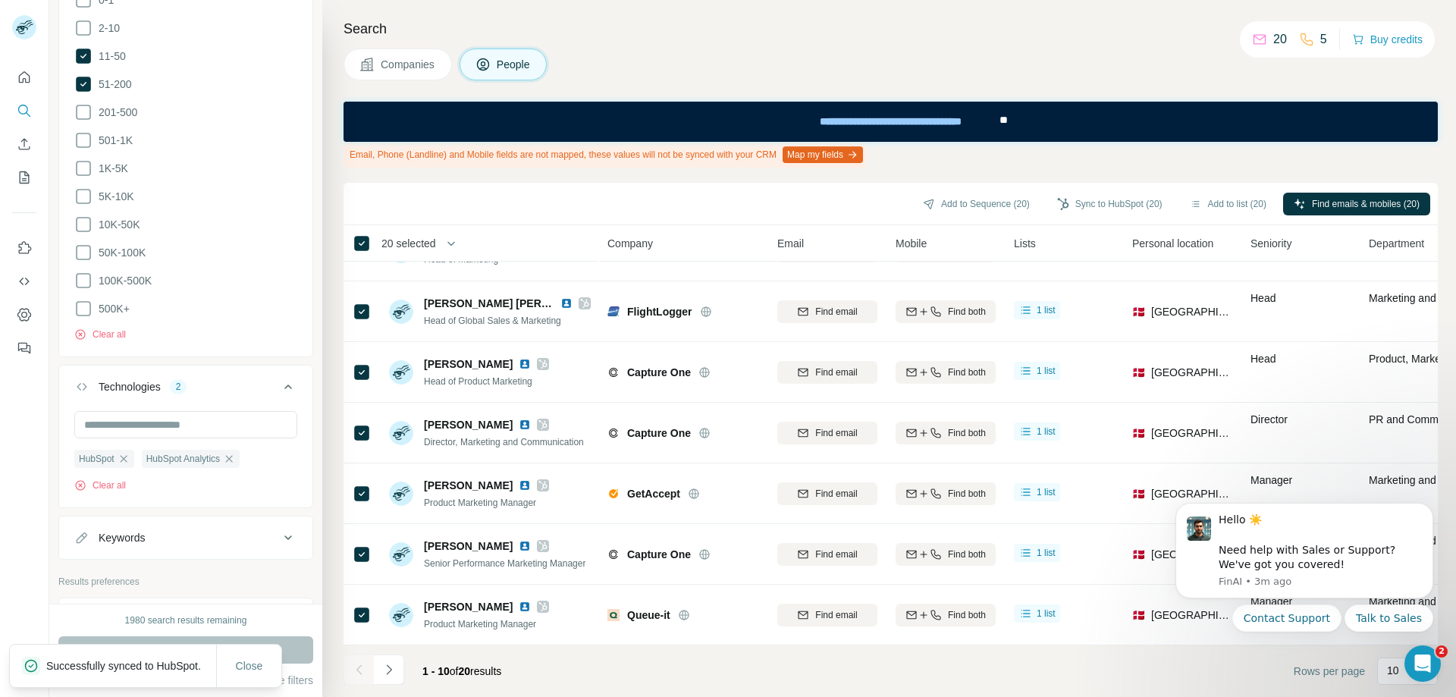
click at [263, 379] on div "Technologies 2" at bounding box center [176, 386] width 205 height 15
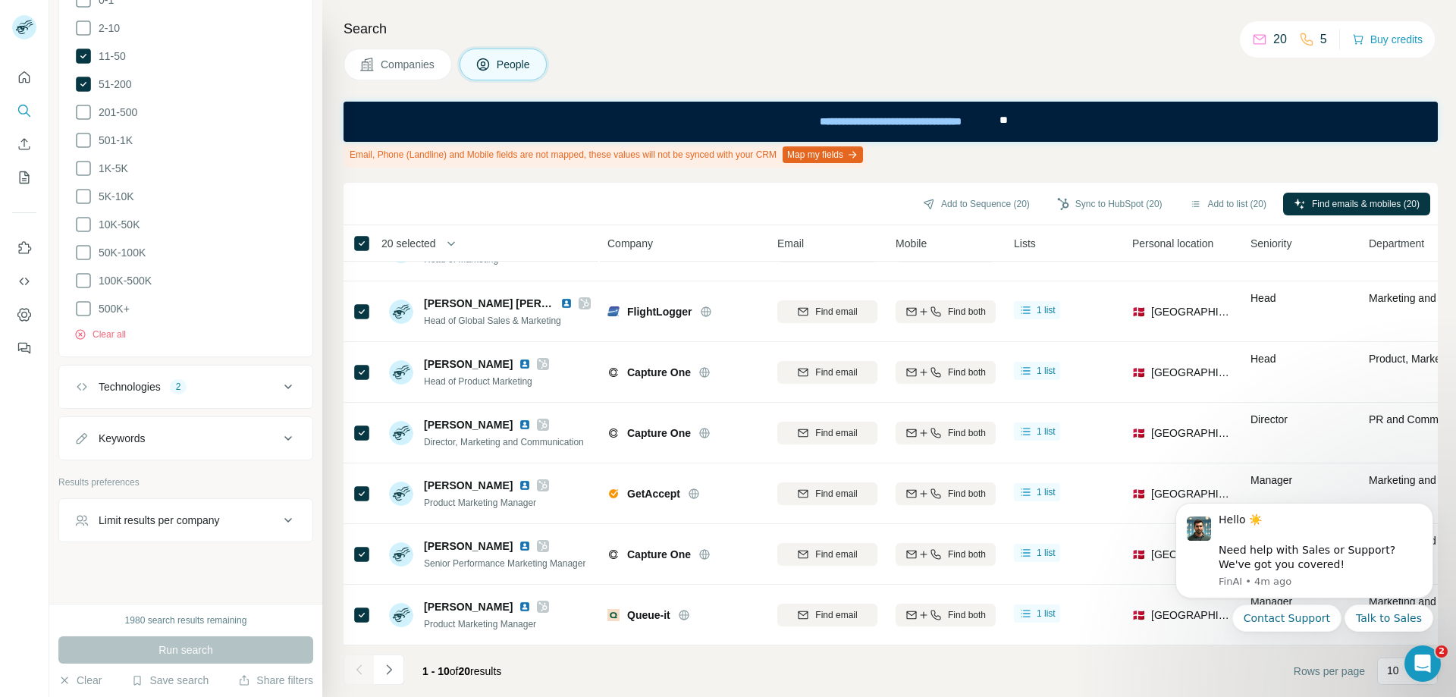
click at [190, 386] on button "Technologies 2" at bounding box center [185, 387] width 253 height 36
click at [126, 453] on icon "button" at bounding box center [124, 459] width 12 height 12
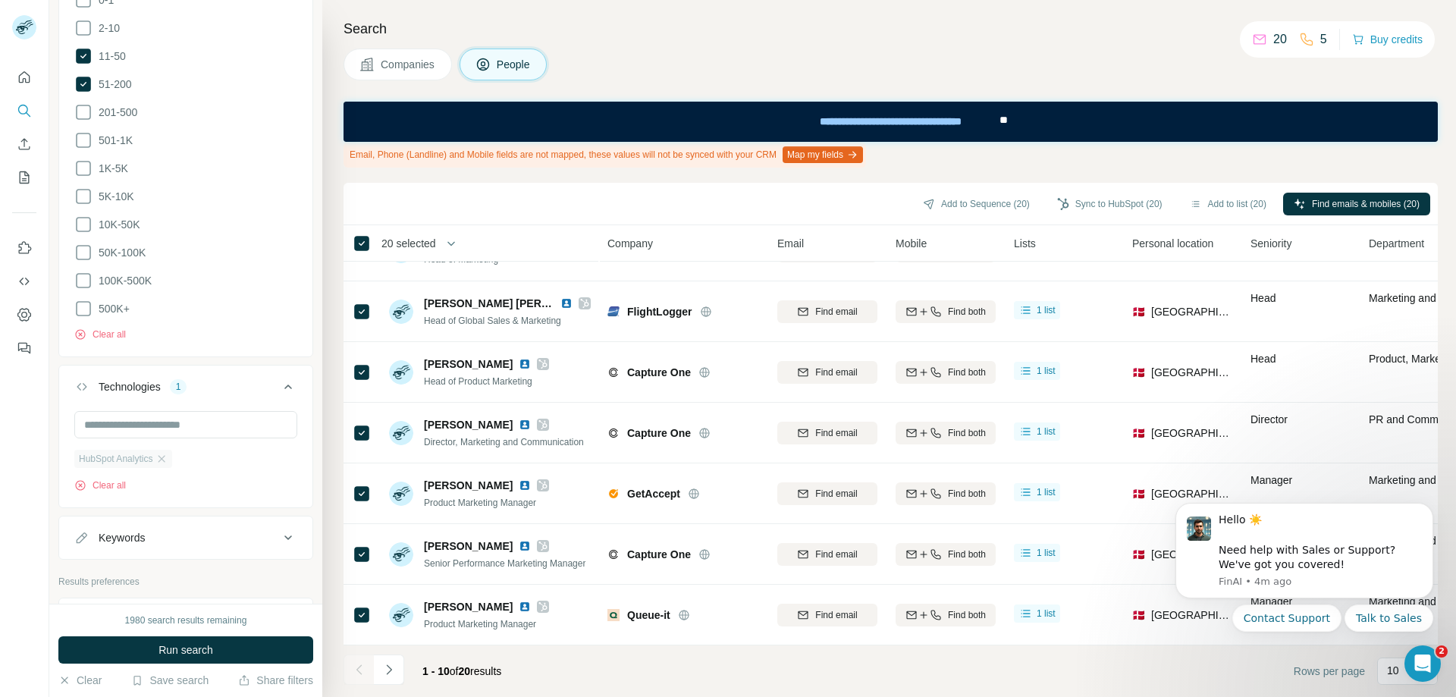
click at [165, 455] on icon "button" at bounding box center [161, 458] width 7 height 7
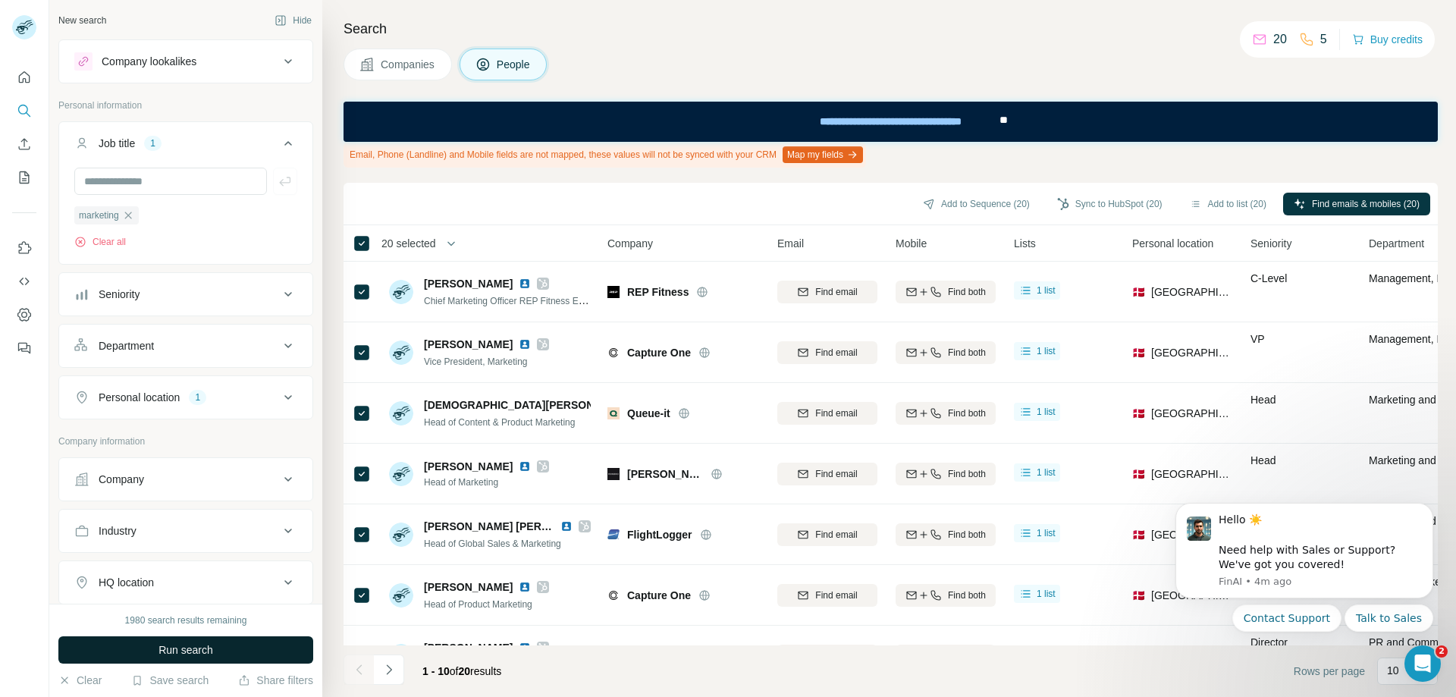
click at [196, 653] on span "Run search" at bounding box center [185, 649] width 55 height 15
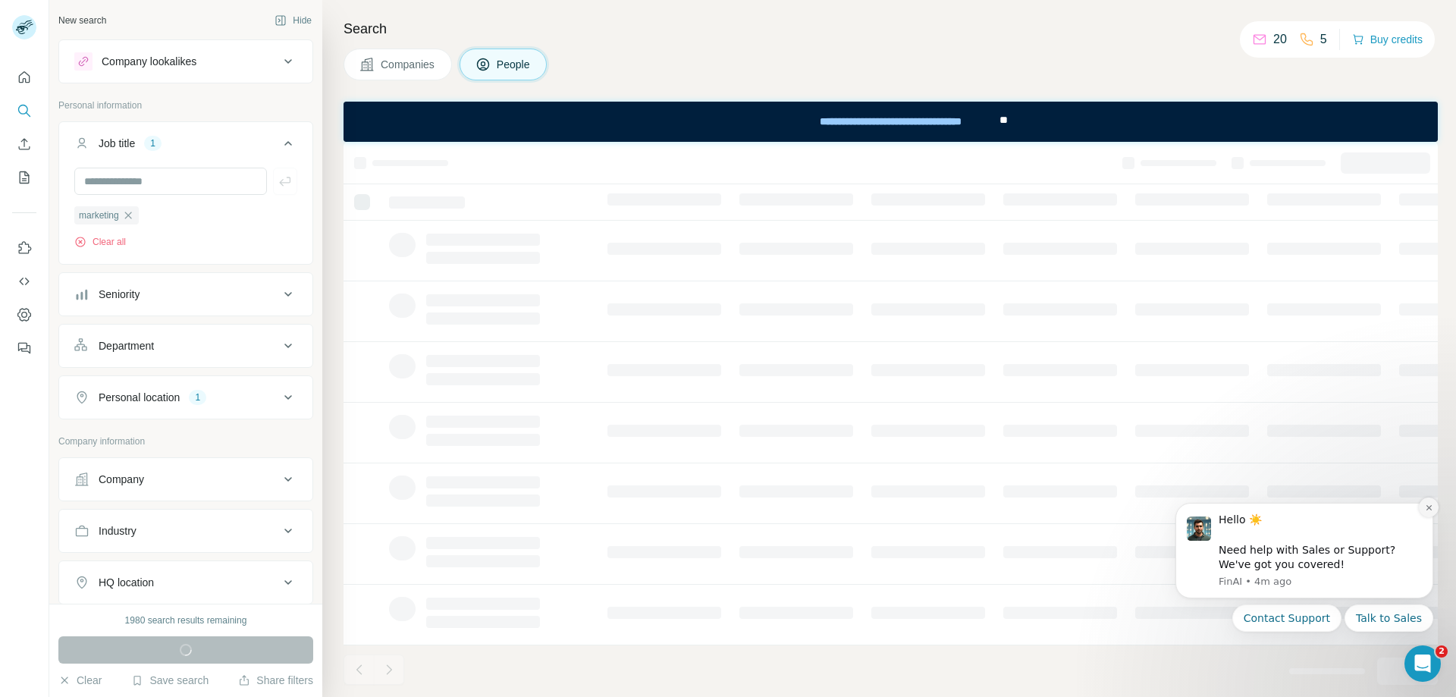
click at [1427, 505] on icon "Dismiss notification" at bounding box center [1429, 507] width 8 height 8
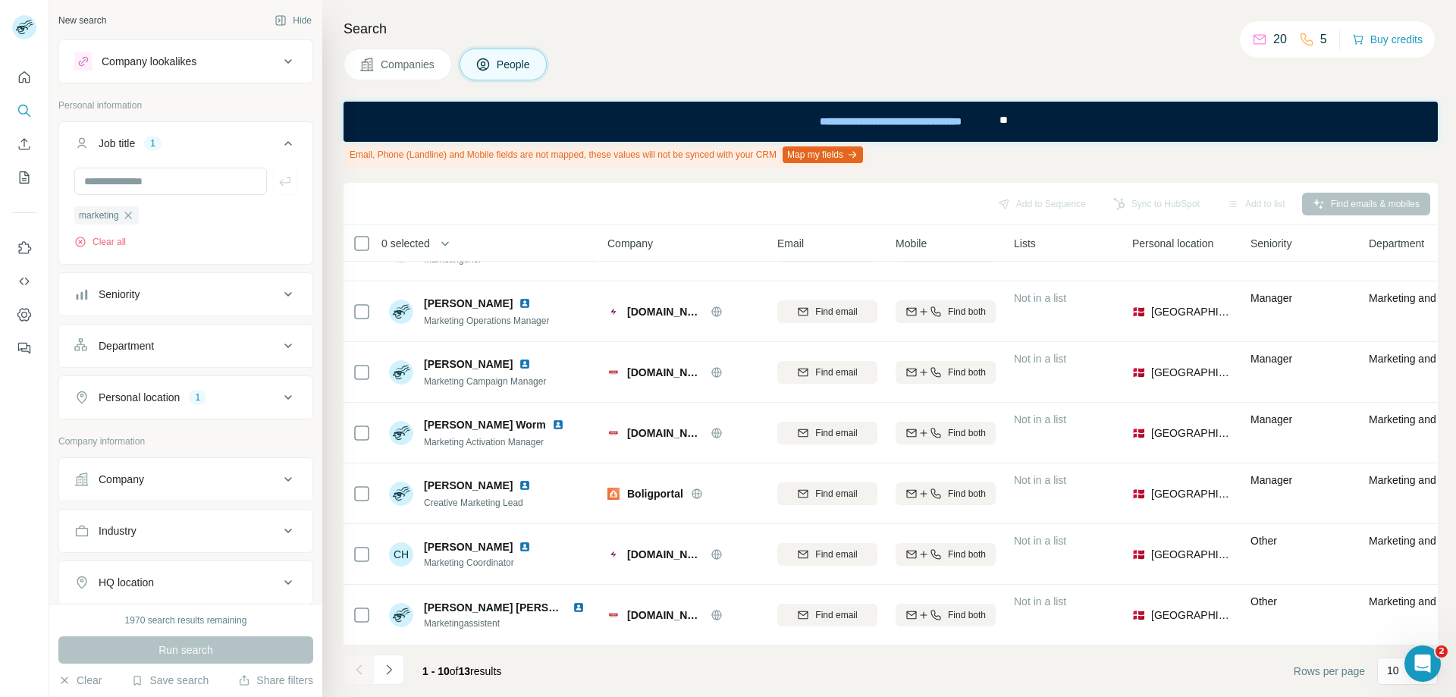
drag, startPoint x: 127, startPoint y: 216, endPoint x: 155, endPoint y: 223, distance: 28.1
click at [127, 216] on icon "button" at bounding box center [128, 215] width 12 height 12
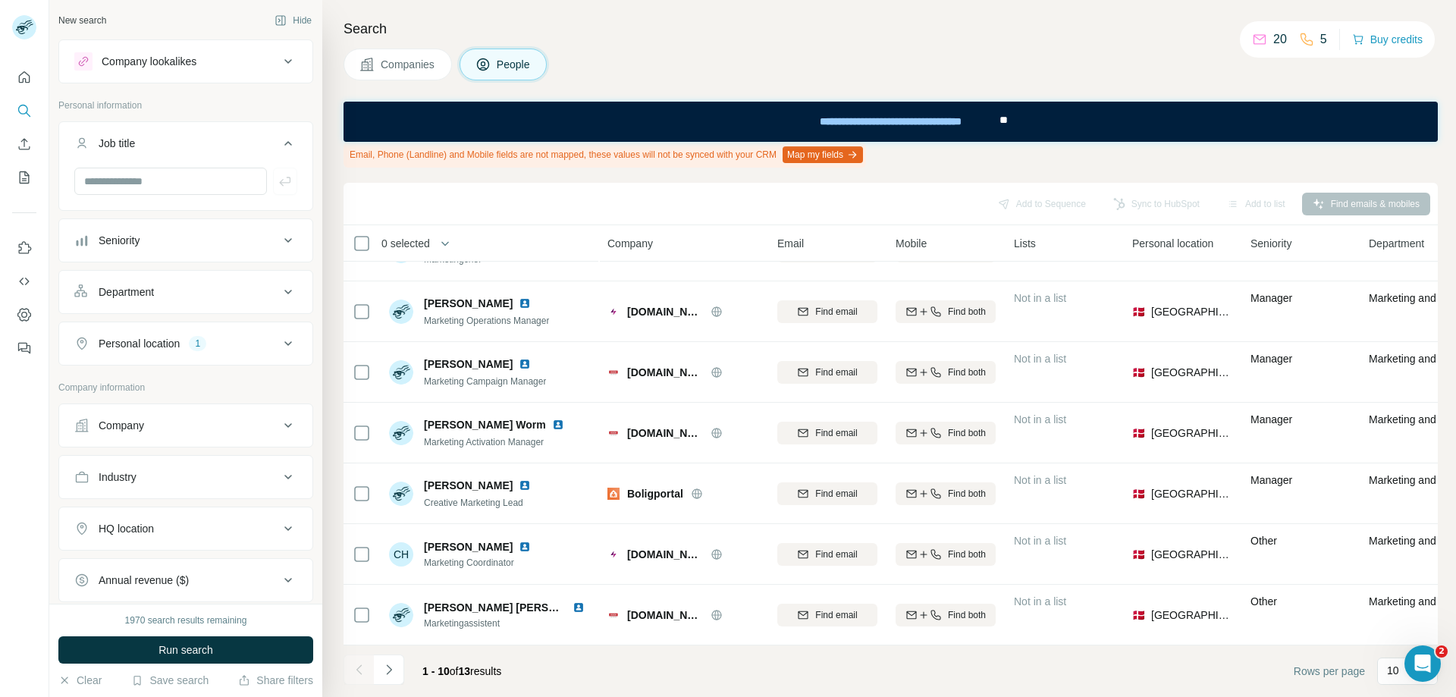
click at [201, 296] on div "Department" at bounding box center [176, 291] width 205 height 15
click at [204, 327] on input at bounding box center [177, 329] width 187 height 17
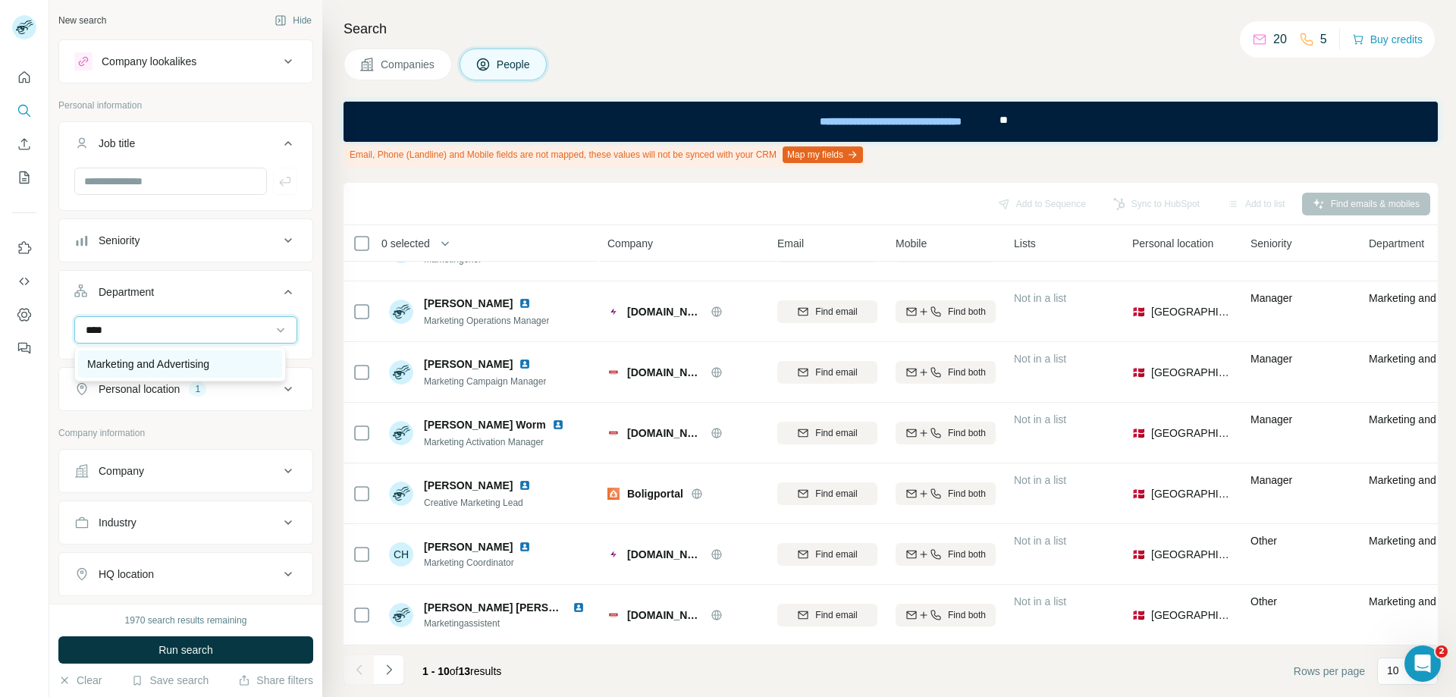
type input "****"
click at [193, 355] on div "Marketing and Advertising" at bounding box center [180, 363] width 204 height 27
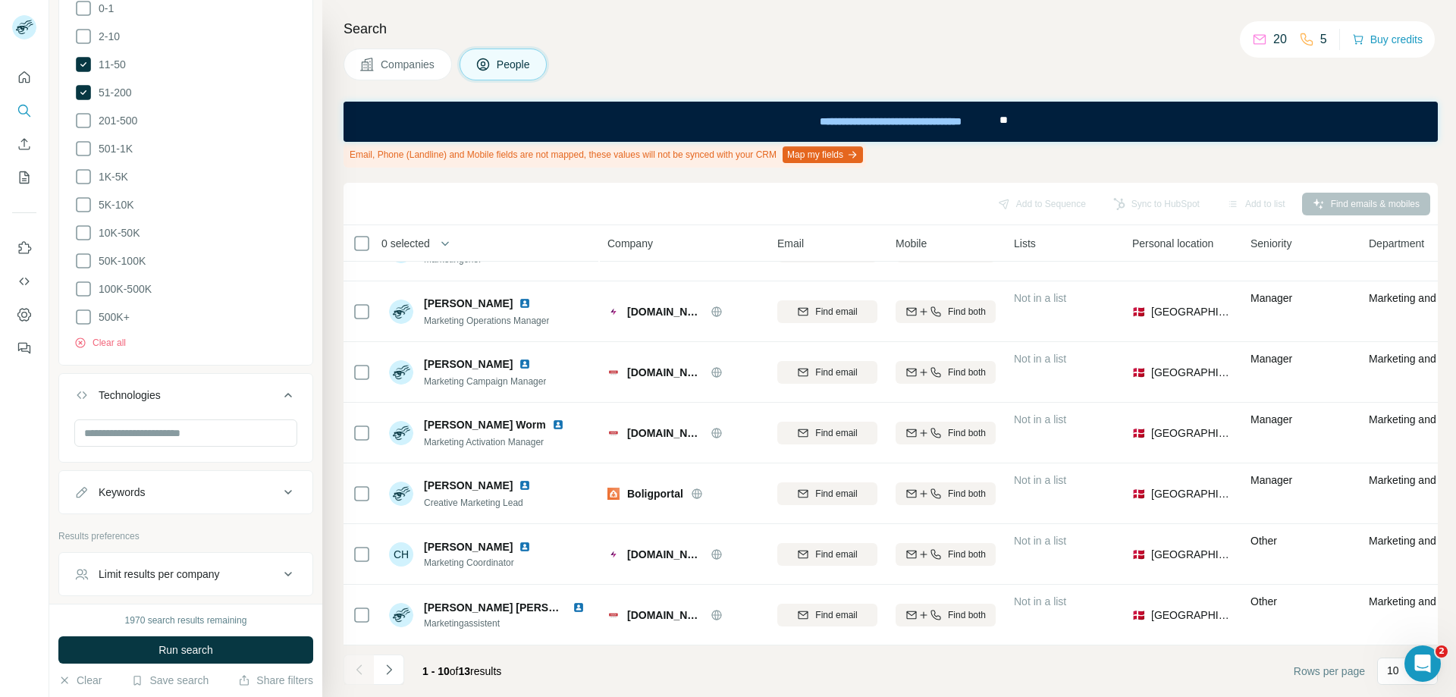
scroll to position [758, 0]
click at [243, 564] on div "Limit results per company" at bounding box center [176, 571] width 205 height 15
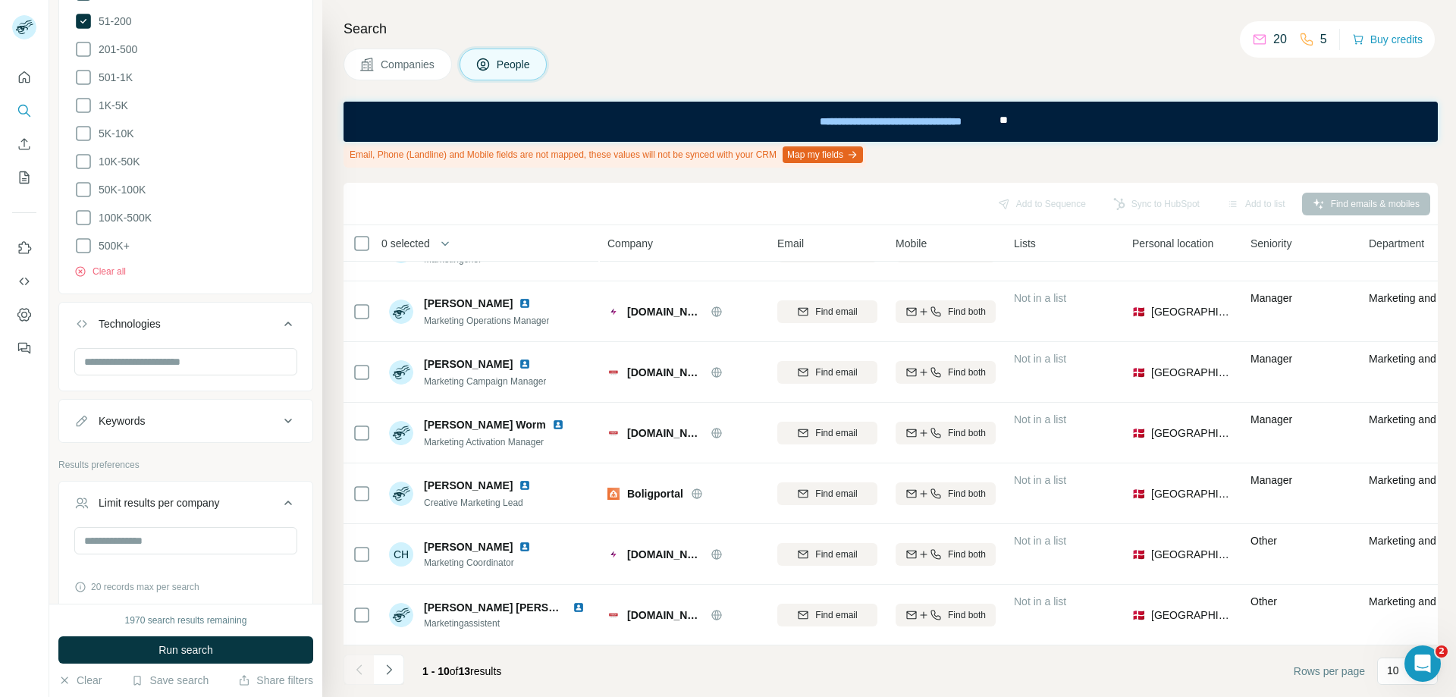
scroll to position [895, 0]
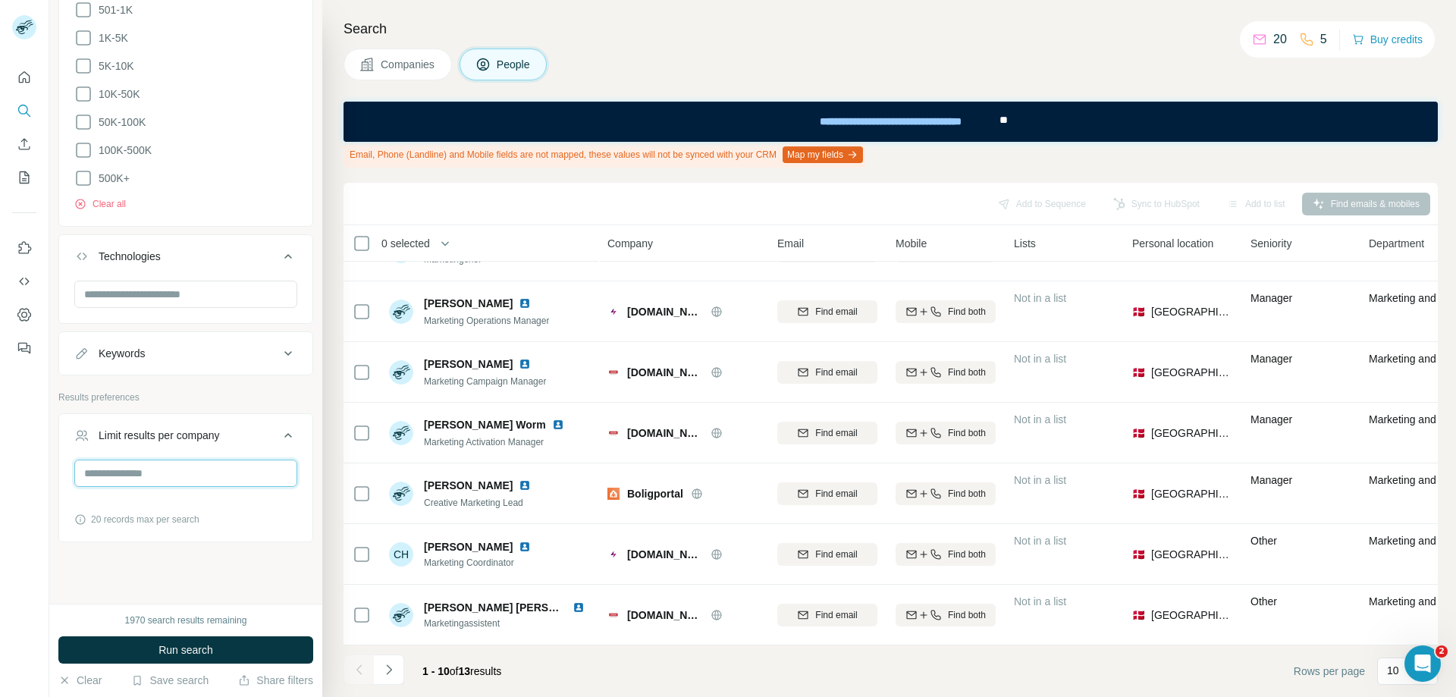
click at [143, 468] on input "number" at bounding box center [185, 472] width 223 height 27
type input "*"
click at [158, 554] on div "New search Hide Company lookalikes Personal information Job title Seniority Dep…" at bounding box center [185, 302] width 273 height 604
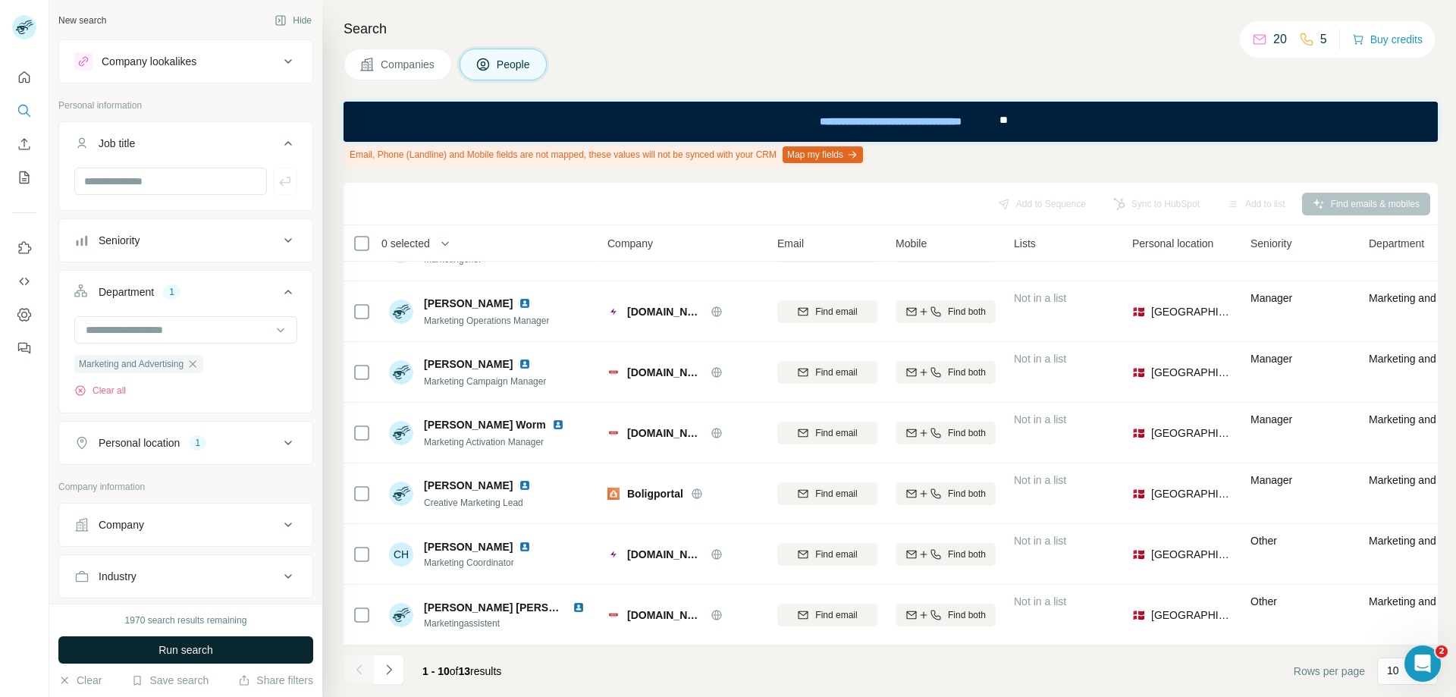
click at [202, 648] on span "Run search" at bounding box center [185, 649] width 55 height 15
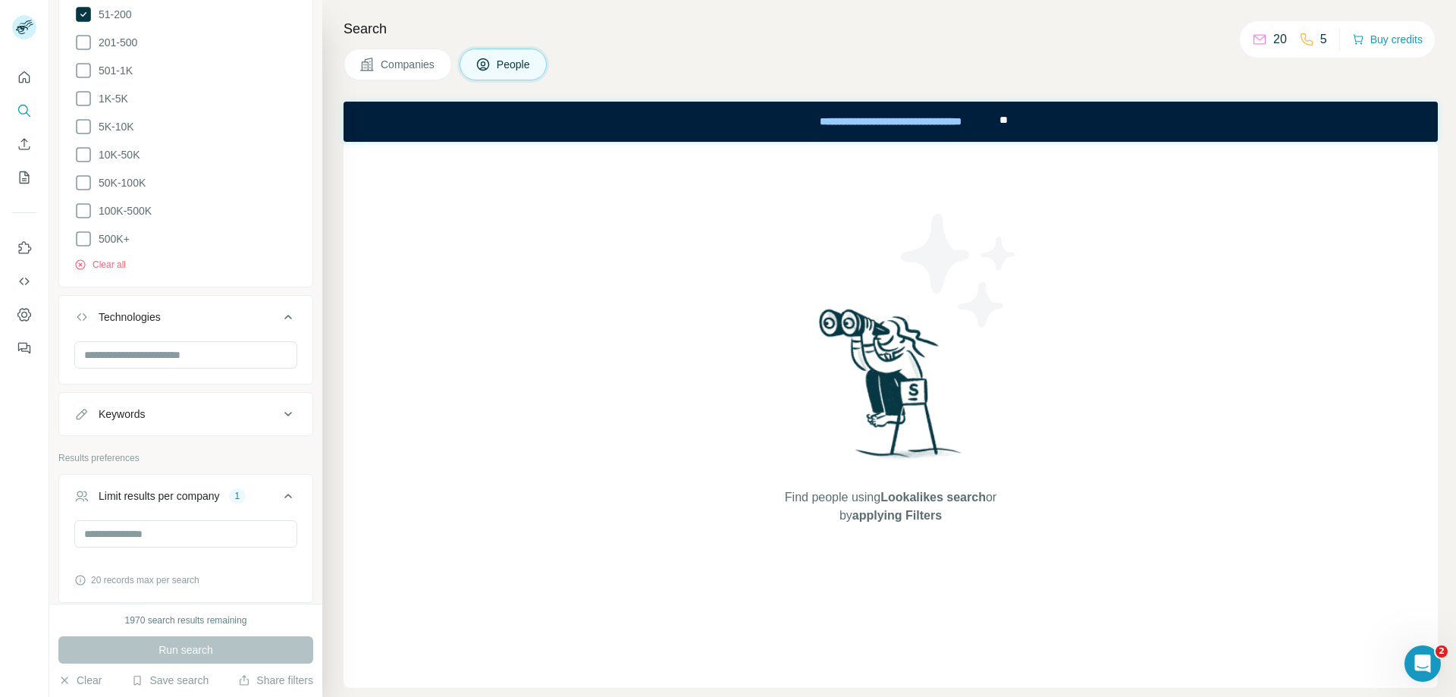
scroll to position [895, 0]
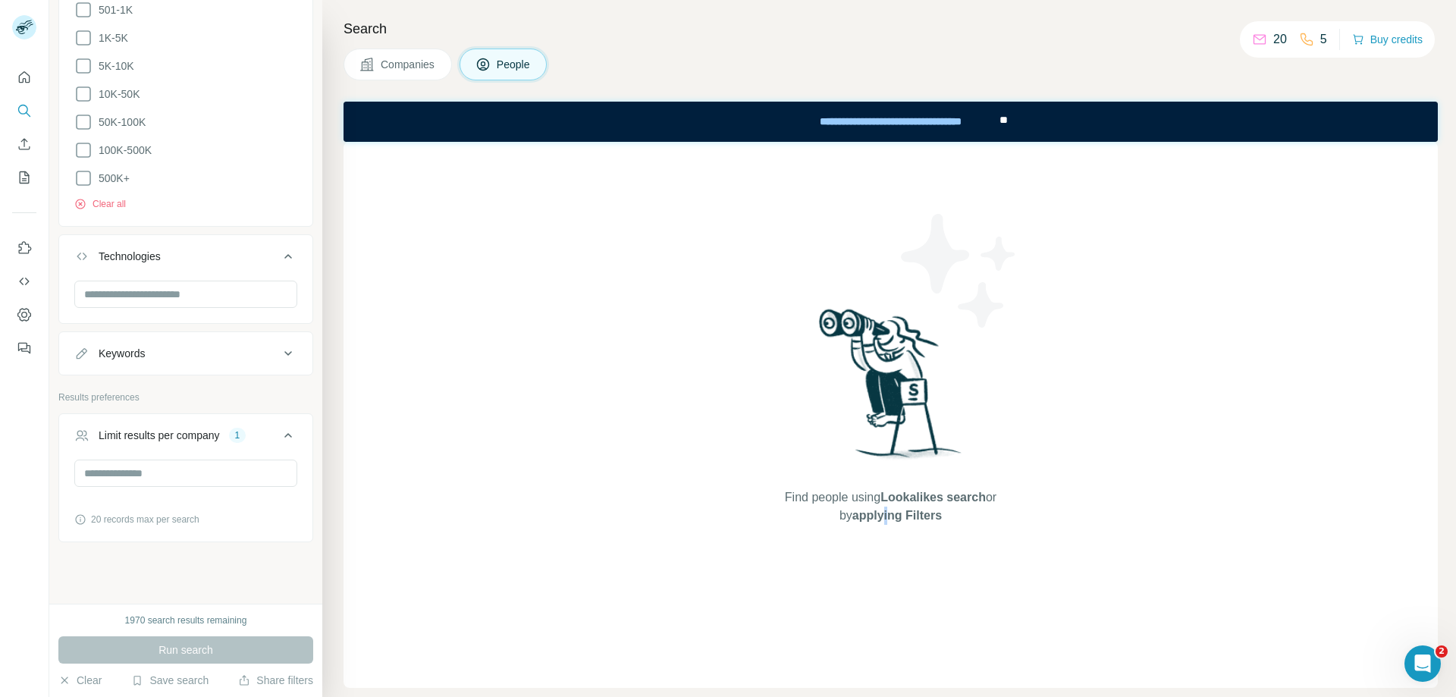
click at [880, 525] on span "Find people using Lookalikes search or by applying Filters" at bounding box center [890, 506] width 243 height 36
drag, startPoint x: 921, startPoint y: 494, endPoint x: 964, endPoint y: 523, distance: 51.9
click at [971, 511] on span "Find people using Lookalikes search or by applying Filters" at bounding box center [890, 506] width 243 height 36
drag, startPoint x: 951, startPoint y: 557, endPoint x: 817, endPoint y: 543, distance: 134.2
click at [951, 557] on div "Find people using Lookalikes search or by applying Filters" at bounding box center [890, 415] width 273 height 546
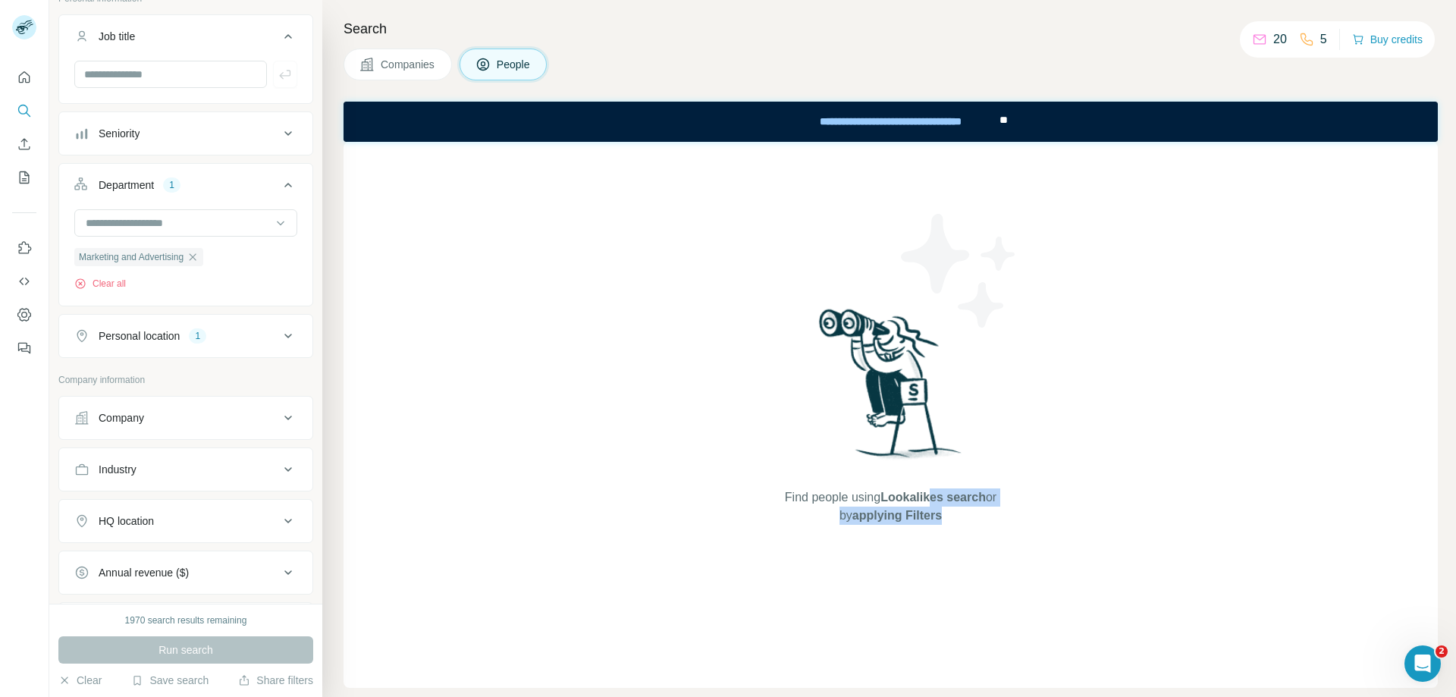
scroll to position [0, 0]
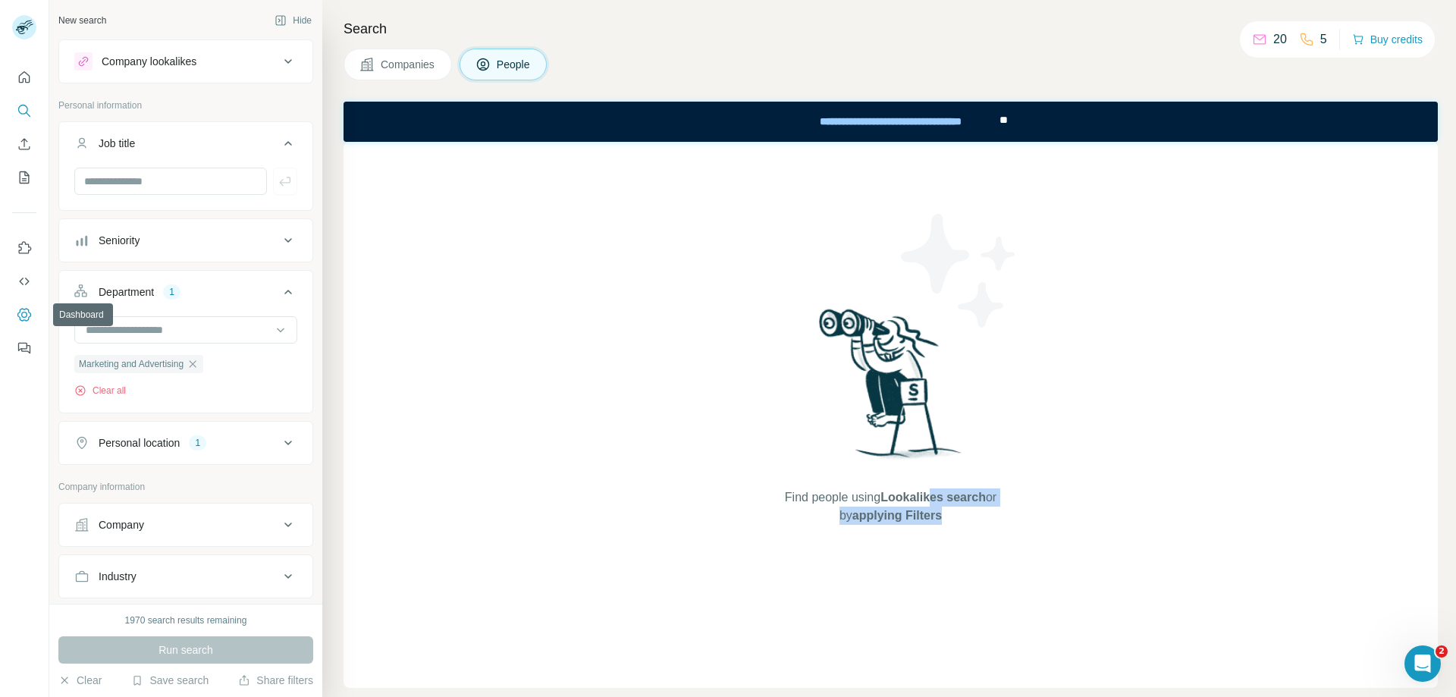
click at [35, 316] on button "Dashboard" at bounding box center [24, 314] width 24 height 27
